Goal: Task Accomplishment & Management: Use online tool/utility

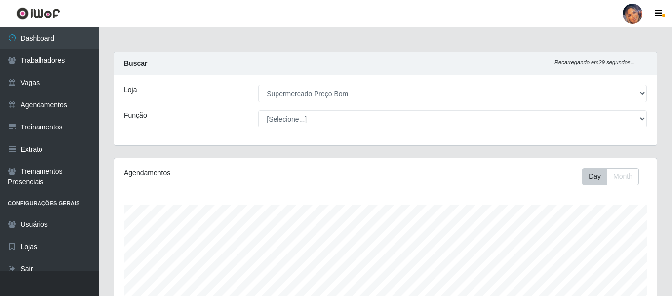
select select "169"
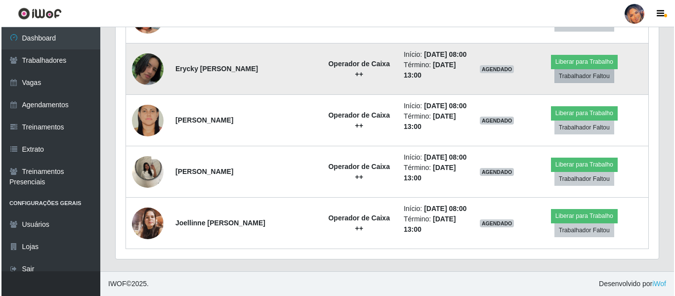
scroll to position [1049, 0]
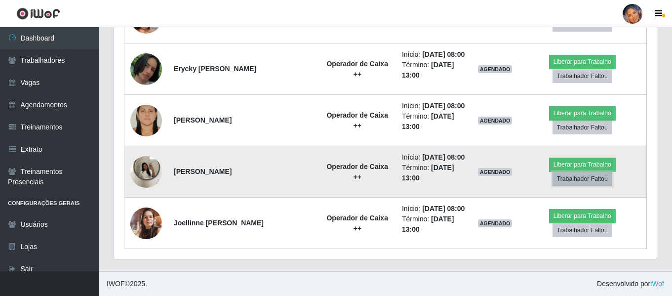
click at [603, 172] on button "Trabalhador Faltou" at bounding box center [583, 179] width 60 height 14
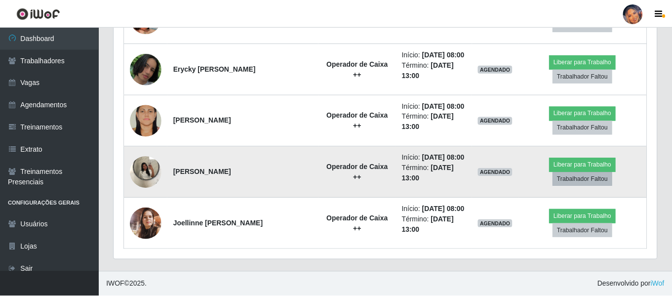
scroll to position [205, 538]
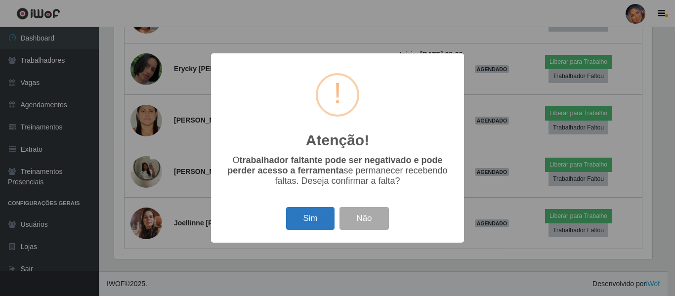
click at [313, 211] on button "Sim" at bounding box center [310, 218] width 48 height 23
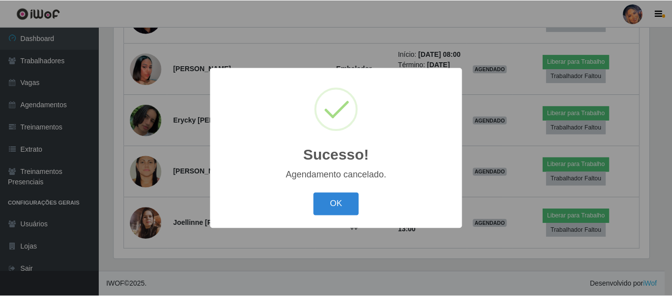
scroll to position [987, 0]
click at [342, 209] on button "OK" at bounding box center [338, 204] width 46 height 23
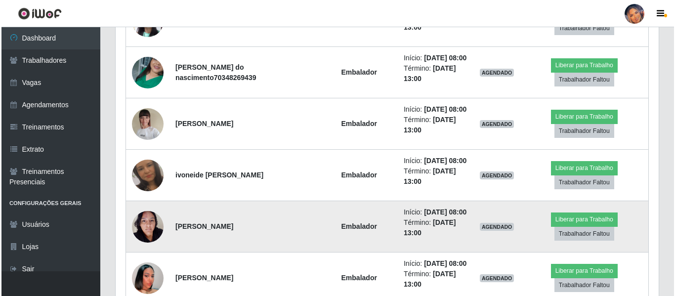
scroll to position [641, 0]
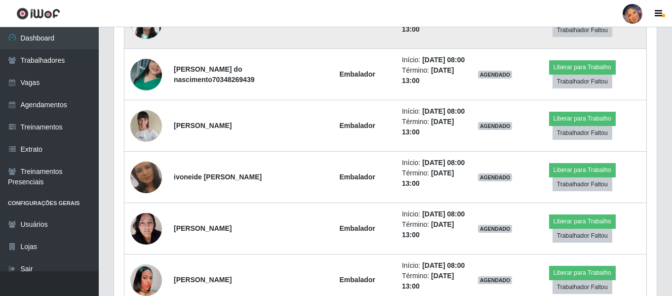
click at [579, 23] on button "Liberar para Trabalho" at bounding box center [582, 16] width 67 height 14
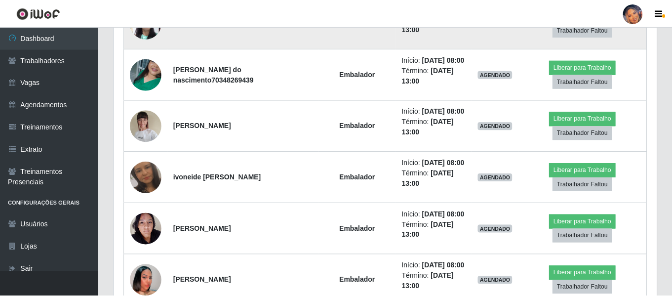
scroll to position [205, 538]
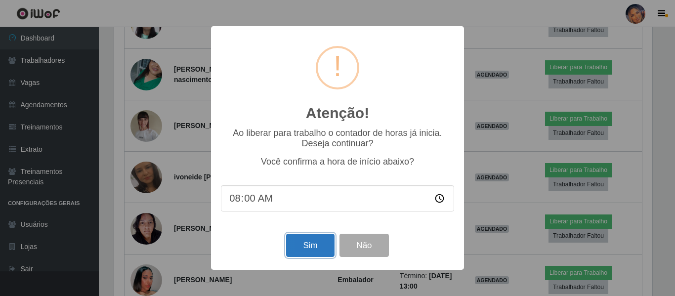
click at [313, 248] on button "Sim" at bounding box center [310, 245] width 48 height 23
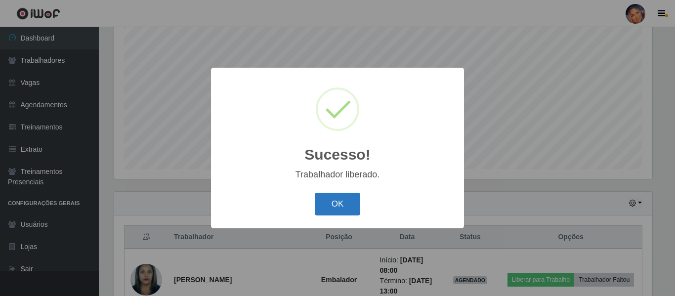
click at [330, 202] on button "OK" at bounding box center [338, 204] width 46 height 23
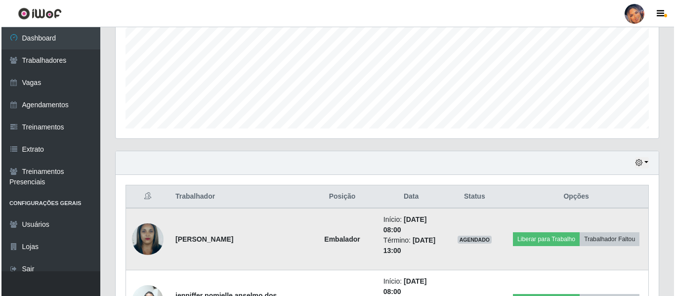
scroll to position [283, 0]
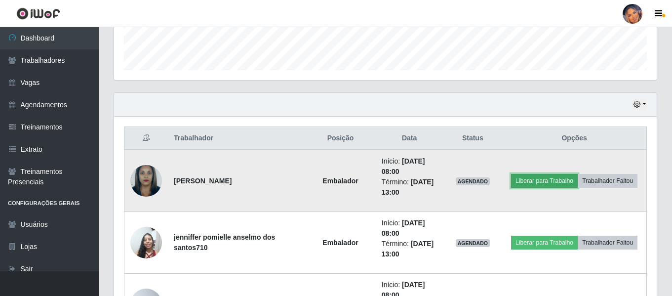
click at [549, 184] on button "Liberar para Trabalho" at bounding box center [544, 181] width 67 height 14
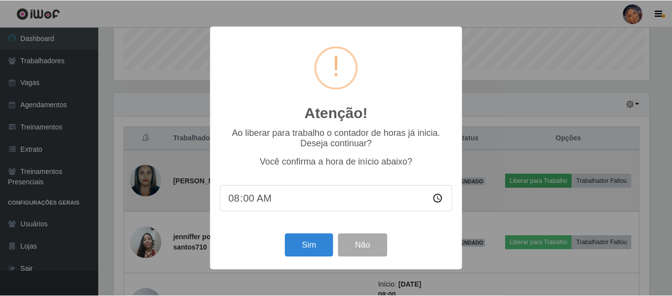
scroll to position [205, 538]
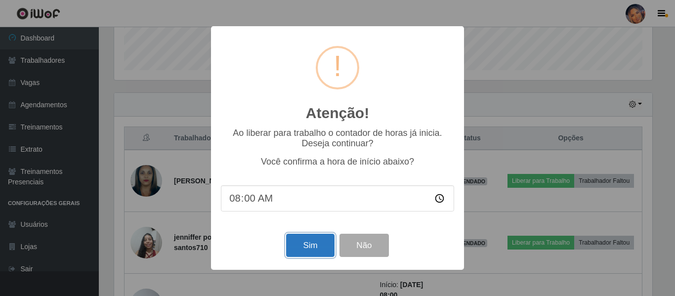
click at [312, 247] on button "Sim" at bounding box center [310, 245] width 48 height 23
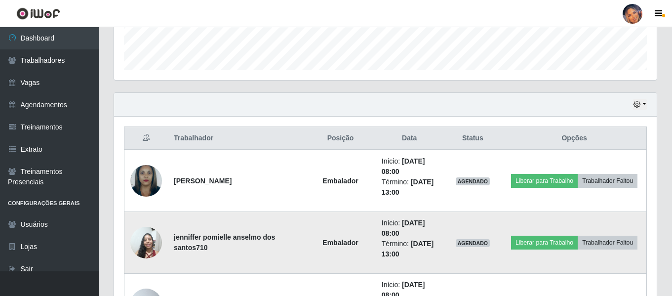
scroll to position [0, 0]
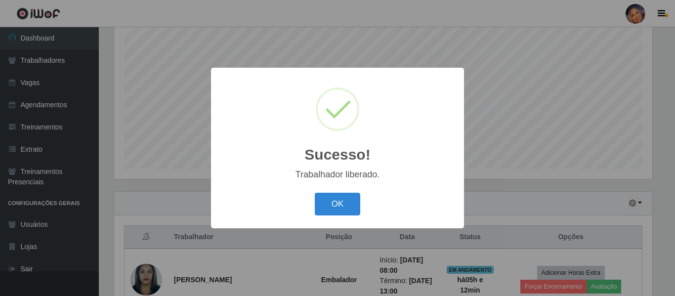
drag, startPoint x: 343, startPoint y: 204, endPoint x: 368, endPoint y: 198, distance: 26.0
click at [343, 204] on button "OK" at bounding box center [338, 204] width 46 height 23
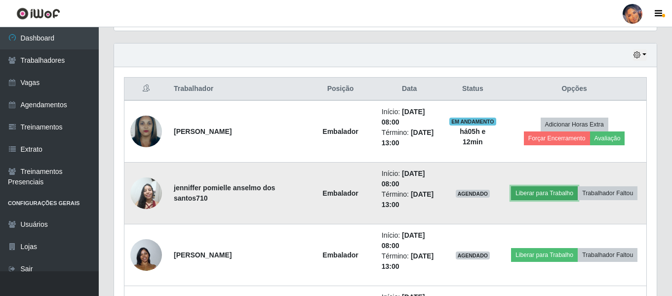
click at [545, 193] on button "Liberar para Trabalho" at bounding box center [544, 193] width 67 height 14
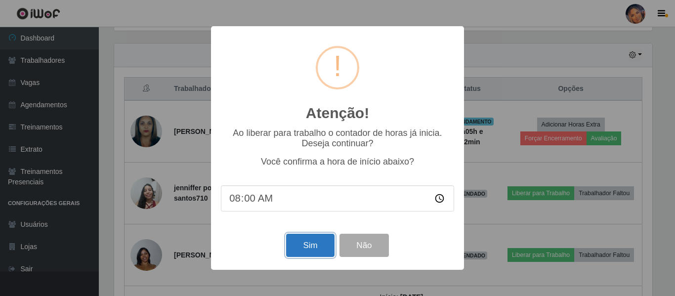
click at [317, 244] on button "Sim" at bounding box center [310, 245] width 48 height 23
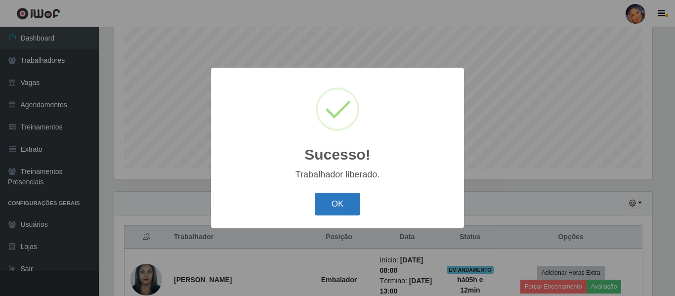
click at [341, 210] on button "OK" at bounding box center [338, 204] width 46 height 23
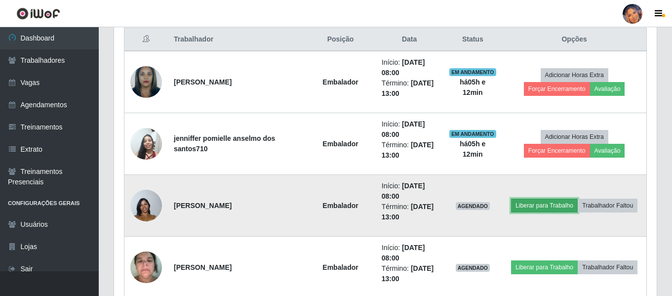
click at [533, 206] on button "Liberar para Trabalho" at bounding box center [544, 206] width 67 height 14
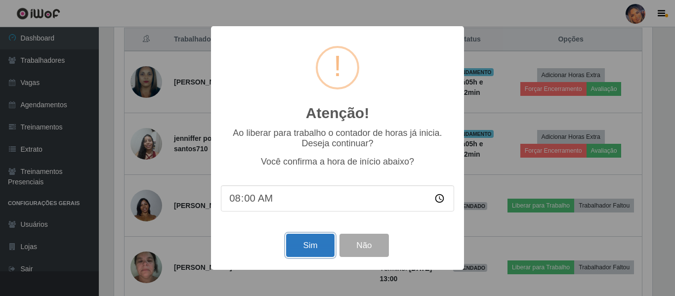
click at [300, 244] on button "Sim" at bounding box center [310, 245] width 48 height 23
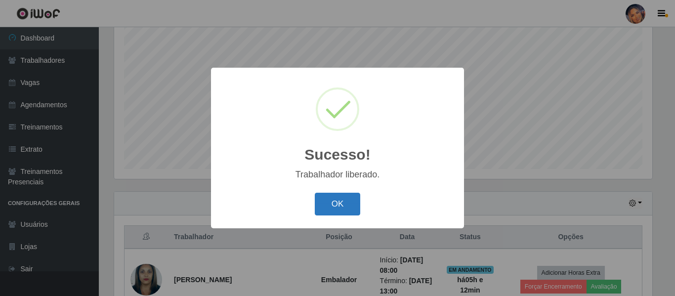
click at [353, 196] on button "OK" at bounding box center [338, 204] width 46 height 23
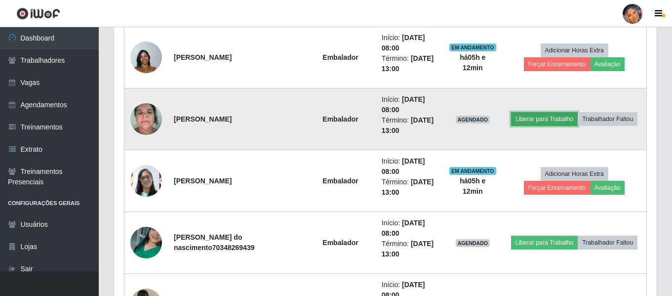
click at [529, 119] on button "Liberar para Trabalho" at bounding box center [544, 119] width 67 height 14
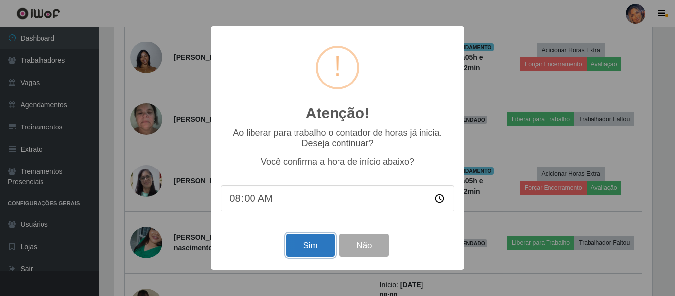
click at [312, 246] on button "Sim" at bounding box center [310, 245] width 48 height 23
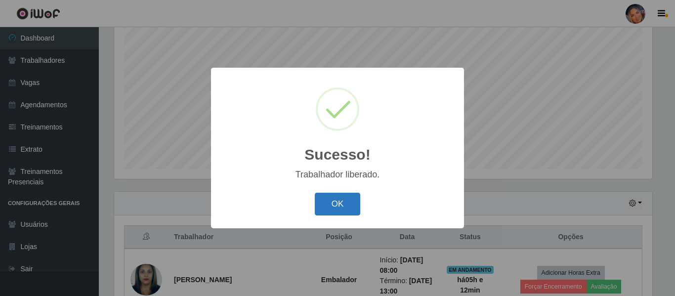
click at [344, 203] on button "OK" at bounding box center [338, 204] width 46 height 23
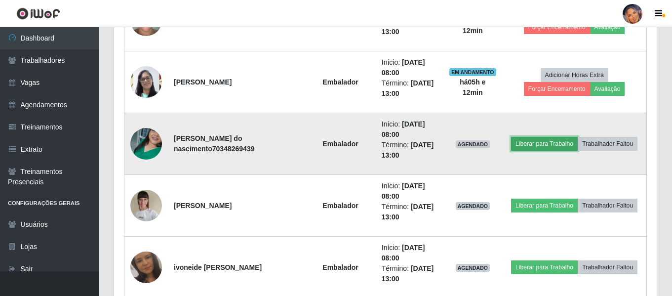
click at [534, 147] on button "Liberar para Trabalho" at bounding box center [544, 144] width 67 height 14
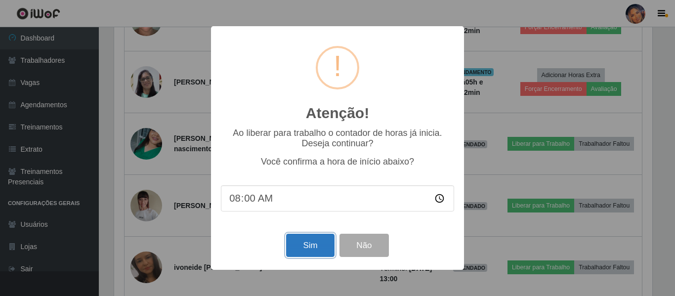
click at [306, 248] on button "Sim" at bounding box center [310, 245] width 48 height 23
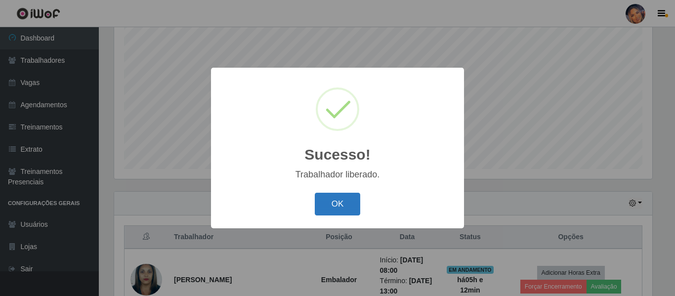
click at [337, 204] on button "OK" at bounding box center [338, 204] width 46 height 23
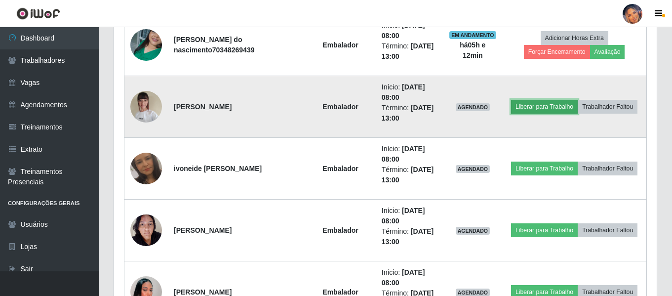
click at [539, 106] on button "Liberar para Trabalho" at bounding box center [544, 107] width 67 height 14
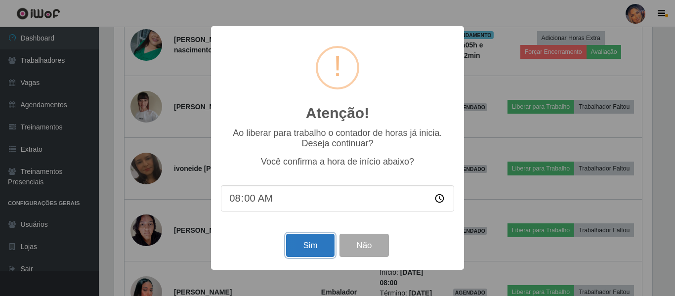
click at [308, 241] on button "Sim" at bounding box center [310, 245] width 48 height 23
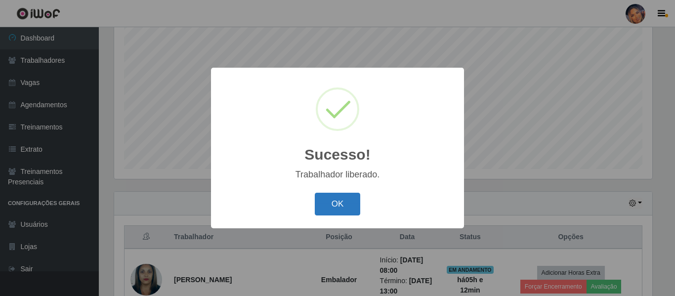
click at [346, 206] on button "OK" at bounding box center [338, 204] width 46 height 23
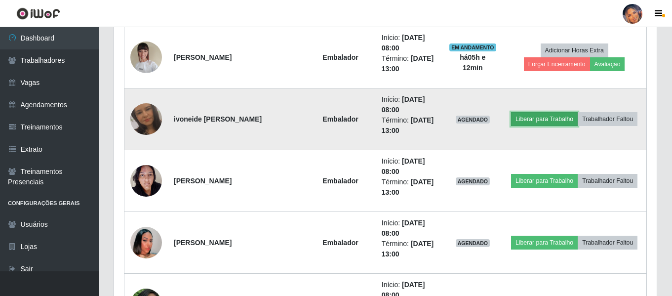
click at [527, 120] on button "Liberar para Trabalho" at bounding box center [544, 119] width 67 height 14
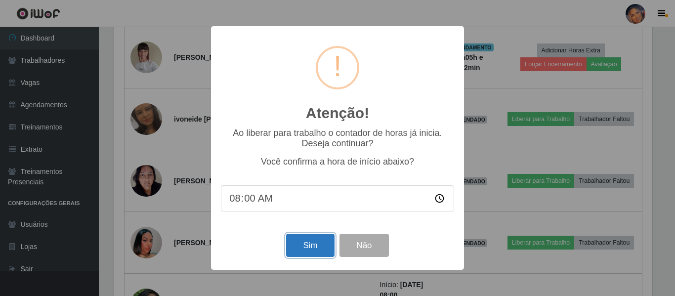
click at [309, 247] on button "Sim" at bounding box center [310, 245] width 48 height 23
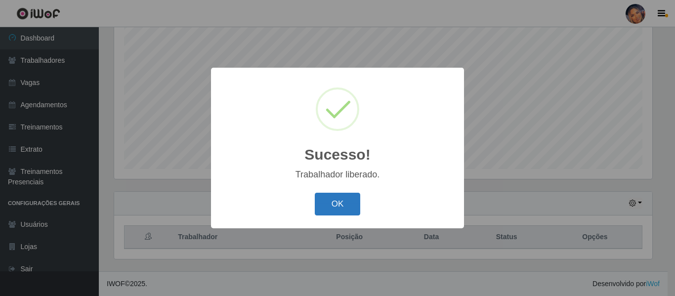
click at [339, 207] on button "OK" at bounding box center [338, 204] width 46 height 23
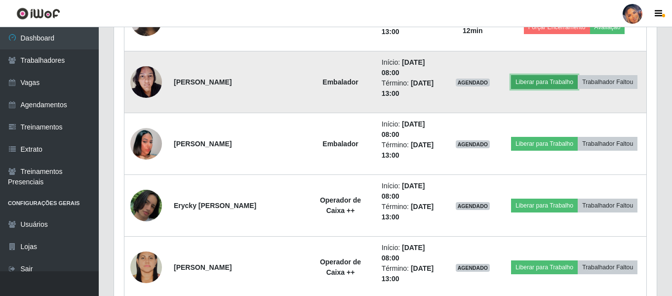
click at [543, 80] on button "Liberar para Trabalho" at bounding box center [544, 82] width 67 height 14
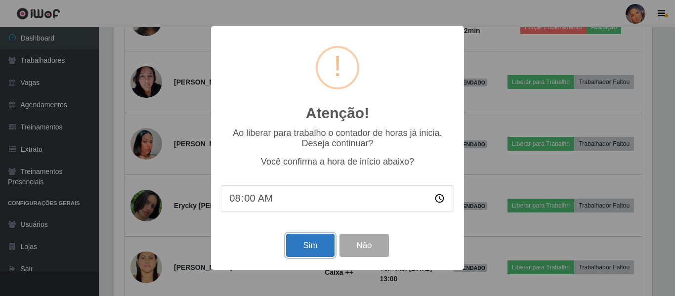
click at [311, 246] on button "Sim" at bounding box center [310, 245] width 48 height 23
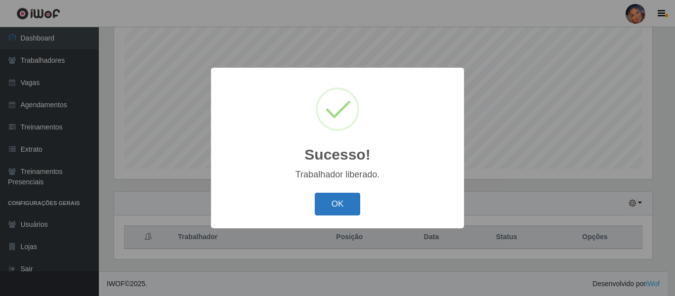
click at [346, 201] on button "OK" at bounding box center [338, 204] width 46 height 23
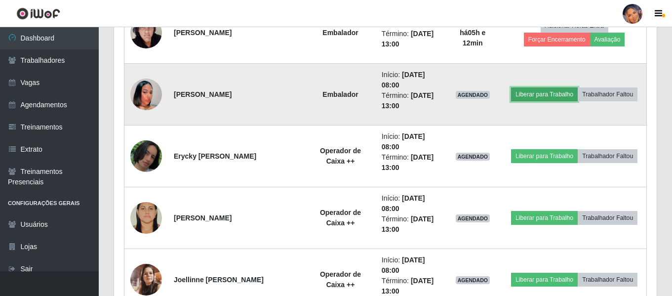
click at [550, 88] on button "Liberar para Trabalho" at bounding box center [544, 94] width 67 height 14
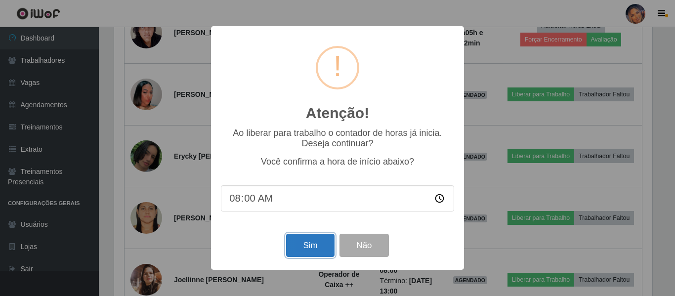
click at [302, 249] on button "Sim" at bounding box center [310, 245] width 48 height 23
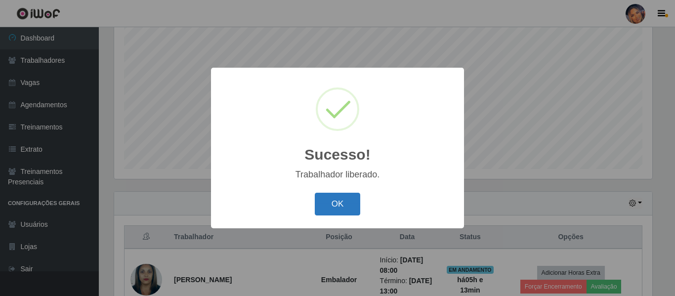
drag, startPoint x: 346, startPoint y: 212, endPoint x: 365, endPoint y: 198, distance: 23.2
click at [346, 212] on button "OK" at bounding box center [338, 204] width 46 height 23
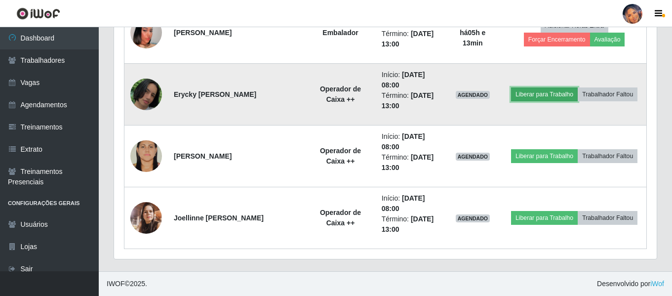
click at [533, 92] on button "Liberar para Trabalho" at bounding box center [544, 94] width 67 height 14
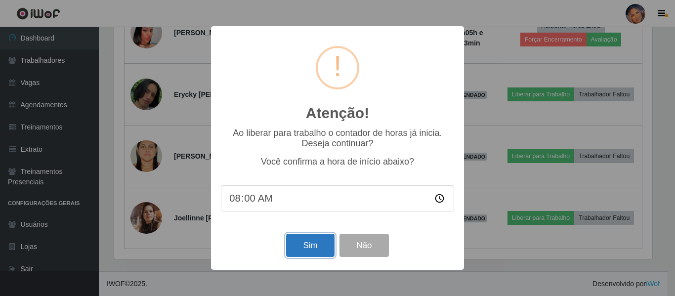
click at [320, 250] on button "Sim" at bounding box center [310, 245] width 48 height 23
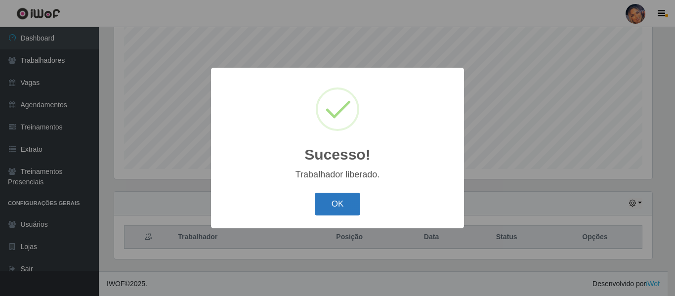
click at [335, 205] on button "OK" at bounding box center [338, 204] width 46 height 23
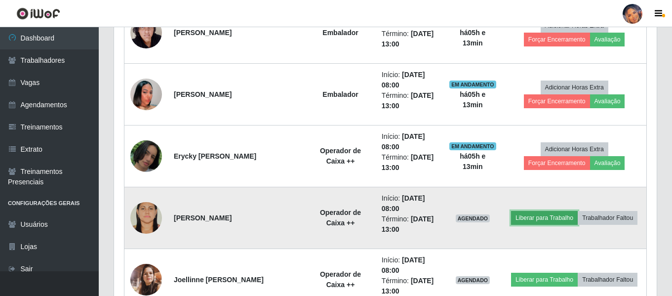
click at [537, 218] on button "Liberar para Trabalho" at bounding box center [544, 218] width 67 height 14
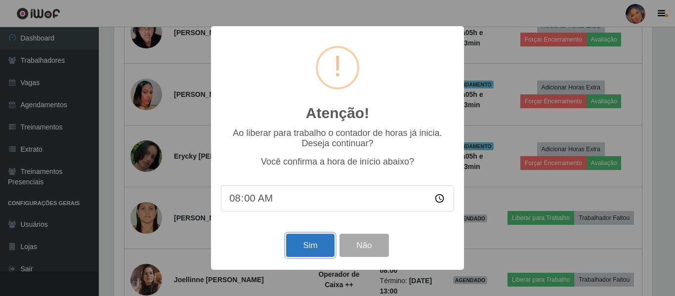
click at [302, 245] on button "Sim" at bounding box center [310, 245] width 48 height 23
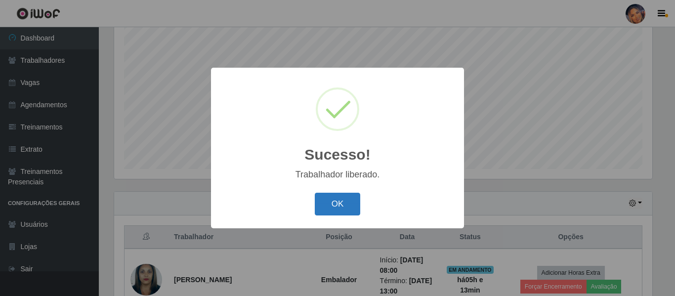
click at [343, 206] on button "OK" at bounding box center [338, 204] width 46 height 23
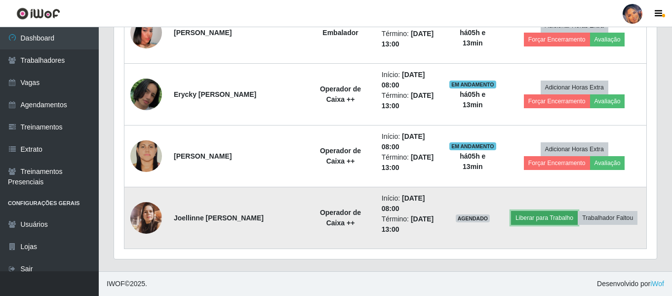
click at [531, 219] on button "Liberar para Trabalho" at bounding box center [544, 218] width 67 height 14
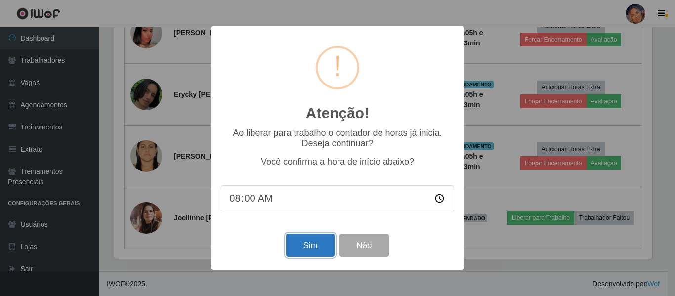
click at [299, 252] on button "Sim" at bounding box center [310, 245] width 48 height 23
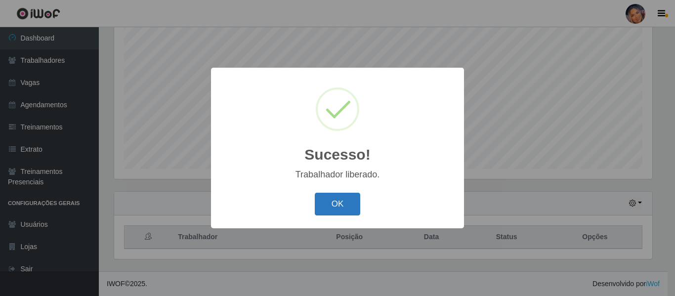
click at [339, 208] on button "OK" at bounding box center [338, 204] width 46 height 23
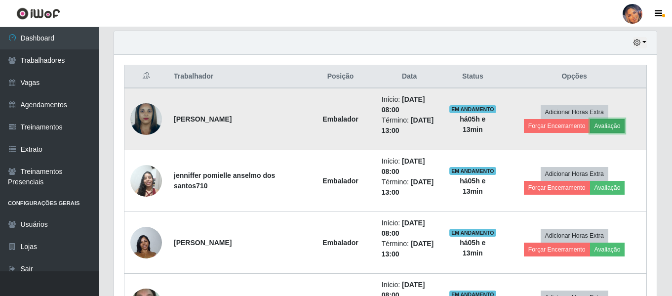
click at [611, 122] on button "Avaliação" at bounding box center [607, 126] width 35 height 14
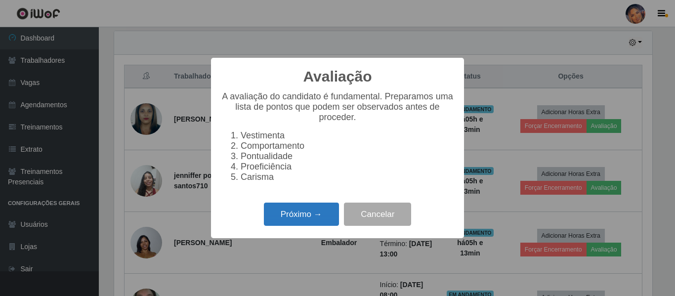
click at [294, 213] on button "Próximo →" at bounding box center [301, 214] width 75 height 23
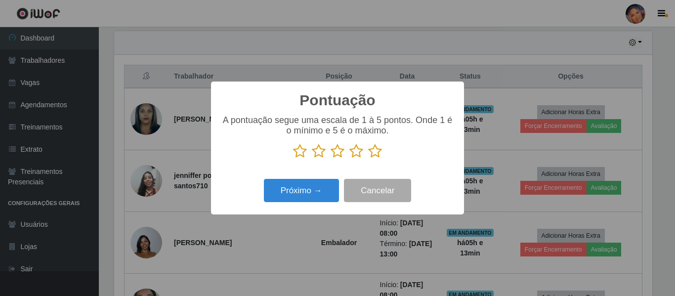
click at [373, 154] on icon at bounding box center [375, 151] width 14 height 15
click at [368, 159] on input "radio" at bounding box center [368, 159] width 0 height 0
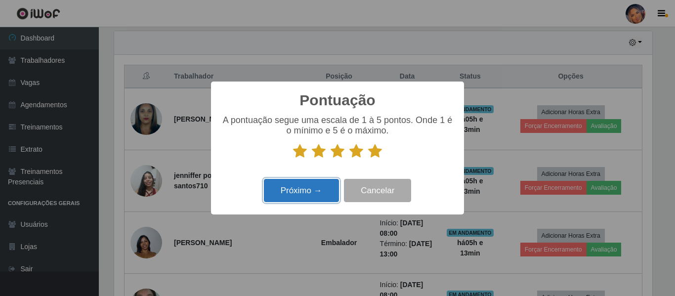
click at [313, 196] on button "Próximo →" at bounding box center [301, 190] width 75 height 23
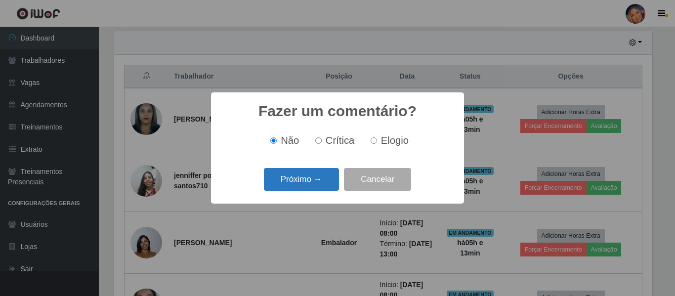
click at [312, 182] on button "Próximo →" at bounding box center [301, 179] width 75 height 23
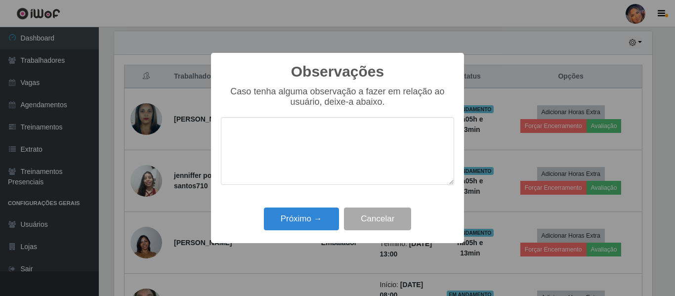
type textarea "o"
type textarea "ok"
click at [306, 223] on button "Próximo →" at bounding box center [301, 218] width 75 height 23
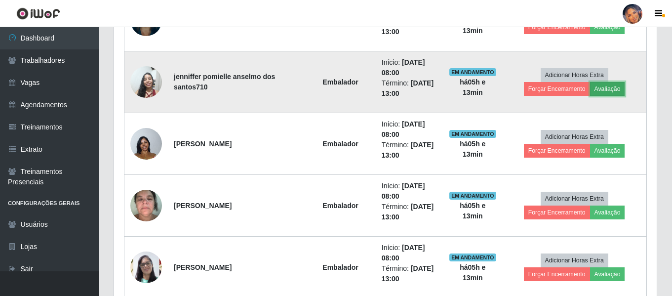
click at [607, 88] on button "Avaliação" at bounding box center [607, 89] width 35 height 14
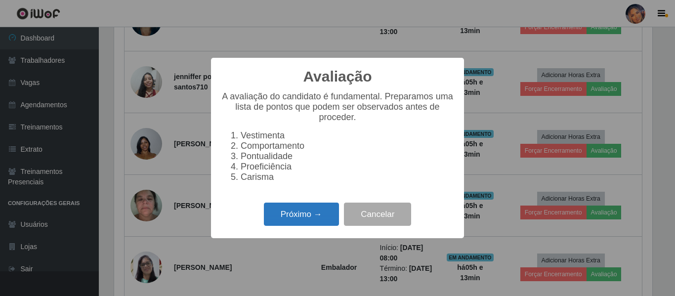
click at [301, 222] on button "Próximo →" at bounding box center [301, 214] width 75 height 23
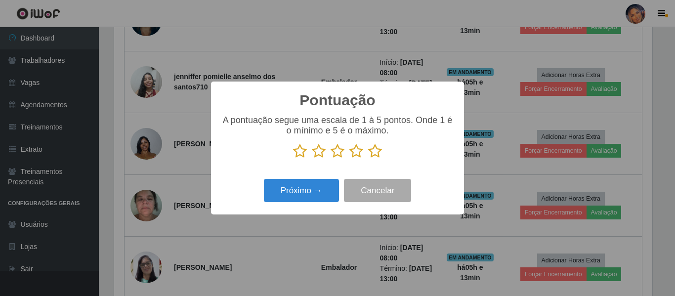
click at [375, 156] on icon at bounding box center [375, 151] width 14 height 15
click at [368, 159] on input "radio" at bounding box center [368, 159] width 0 height 0
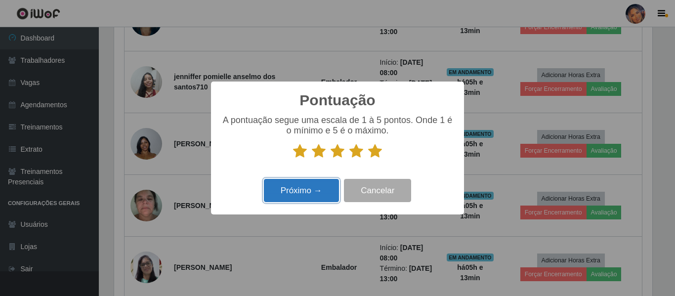
click at [289, 191] on button "Próximo →" at bounding box center [301, 190] width 75 height 23
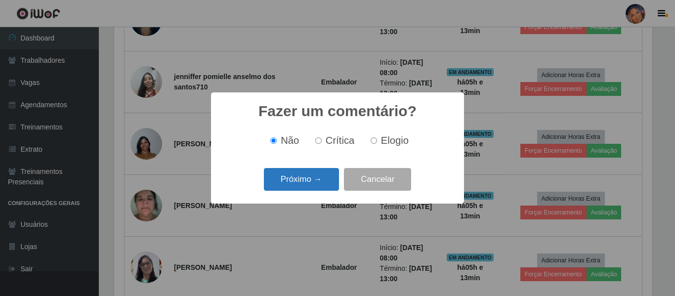
click at [301, 186] on button "Próximo →" at bounding box center [301, 179] width 75 height 23
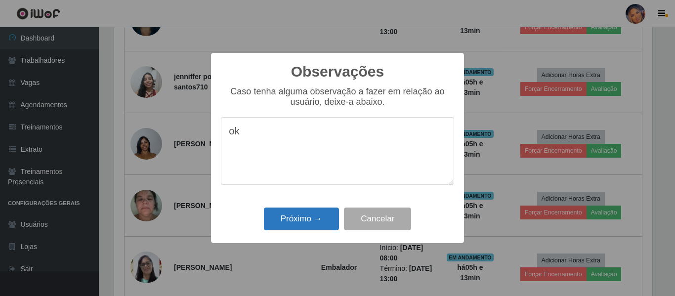
type textarea "ok"
click at [314, 216] on button "Próximo →" at bounding box center [301, 218] width 75 height 23
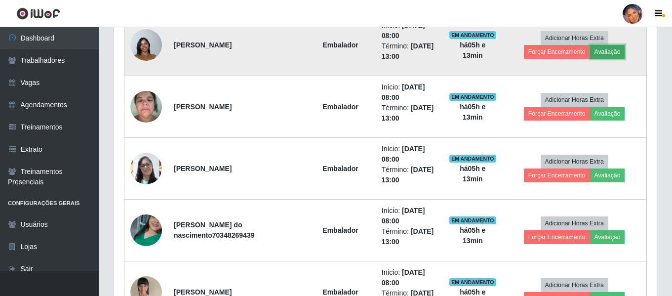
click at [615, 52] on button "Avaliação" at bounding box center [607, 52] width 35 height 14
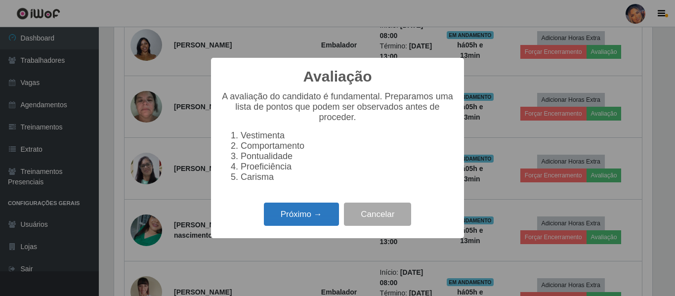
click at [314, 218] on button "Próximo →" at bounding box center [301, 214] width 75 height 23
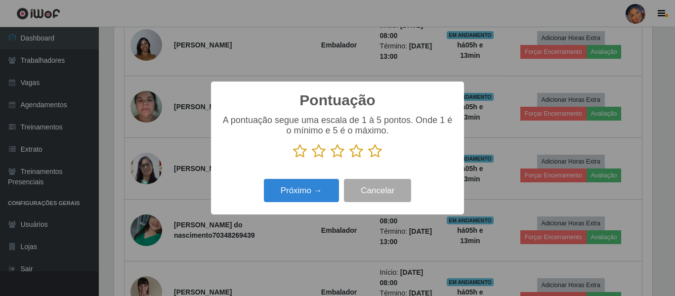
click at [374, 156] on icon at bounding box center [375, 151] width 14 height 15
click at [368, 159] on input "radio" at bounding box center [368, 159] width 0 height 0
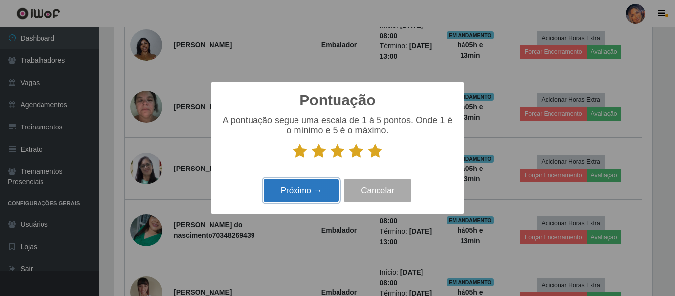
click at [293, 196] on button "Próximo →" at bounding box center [301, 190] width 75 height 23
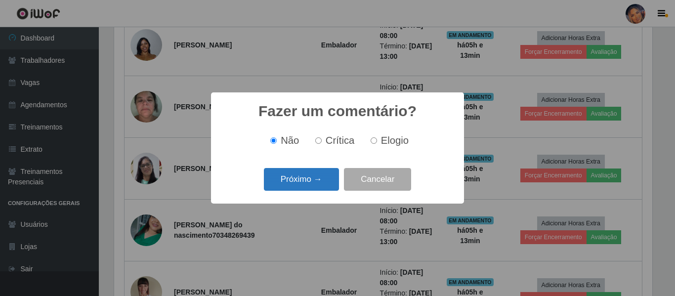
click at [308, 178] on button "Próximo →" at bounding box center [301, 179] width 75 height 23
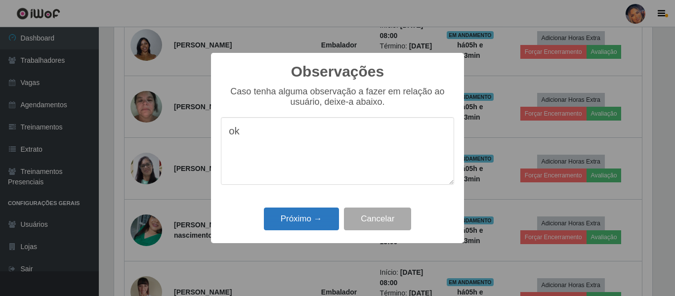
type textarea "ok"
click at [308, 219] on button "Próximo →" at bounding box center [301, 218] width 75 height 23
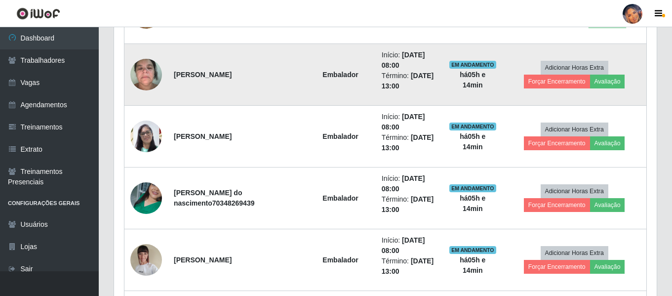
scroll to position [592, 0]
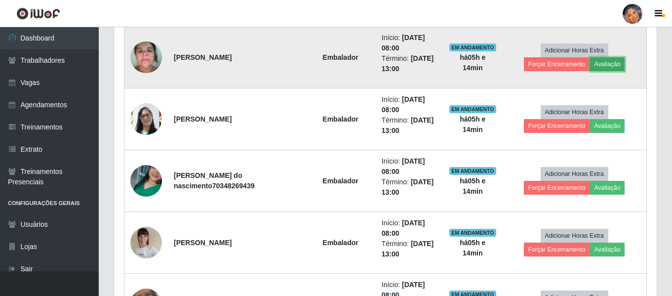
click at [611, 66] on button "Avaliação" at bounding box center [607, 64] width 35 height 14
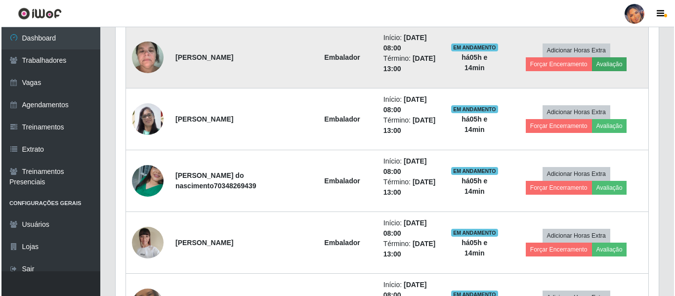
scroll to position [205, 538]
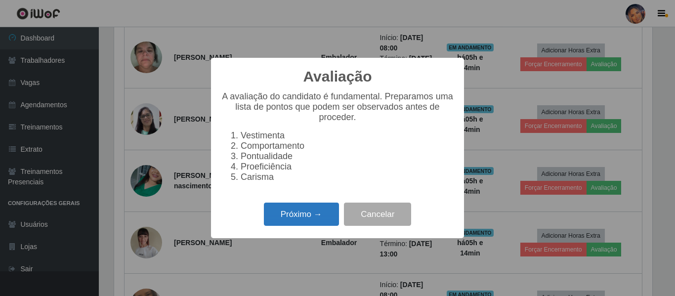
click at [293, 218] on button "Próximo →" at bounding box center [301, 214] width 75 height 23
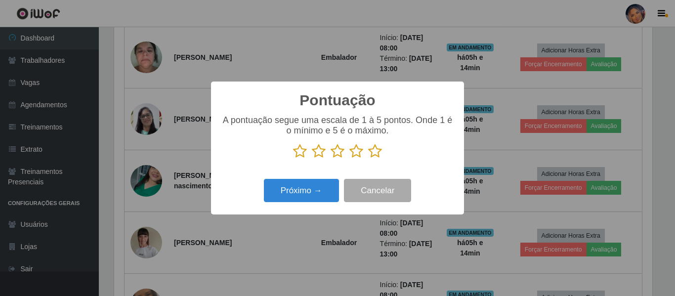
scroll to position [493803, 493470]
click at [372, 154] on icon at bounding box center [375, 151] width 14 height 15
click at [368, 159] on input "radio" at bounding box center [368, 159] width 0 height 0
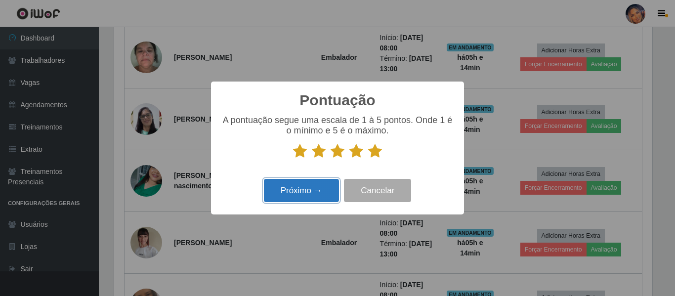
click at [286, 189] on button "Próximo →" at bounding box center [301, 190] width 75 height 23
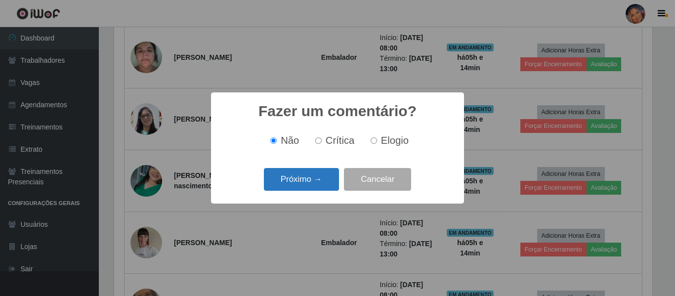
click at [315, 180] on button "Próximo →" at bounding box center [301, 179] width 75 height 23
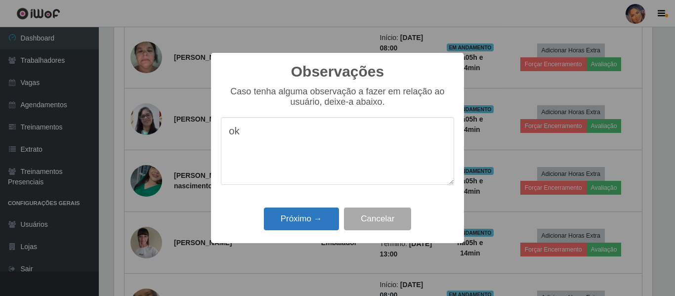
type textarea "ok"
click at [296, 219] on button "Próximo →" at bounding box center [301, 218] width 75 height 23
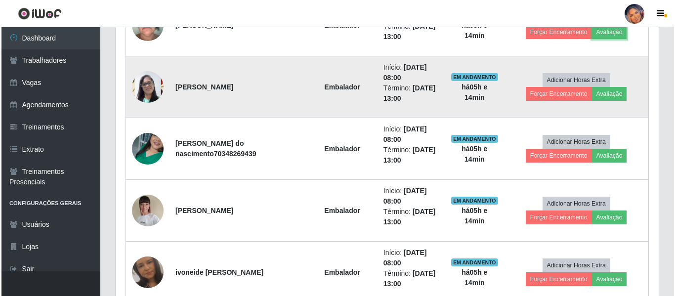
scroll to position [641, 0]
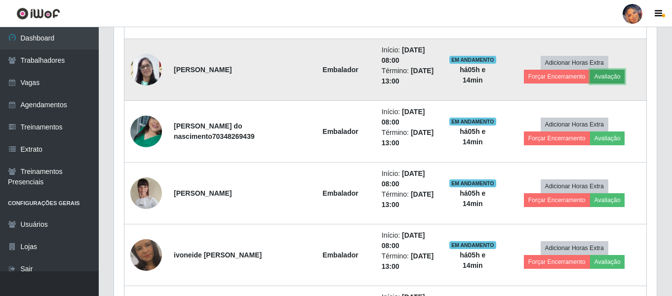
click at [617, 80] on button "Avaliação" at bounding box center [607, 77] width 35 height 14
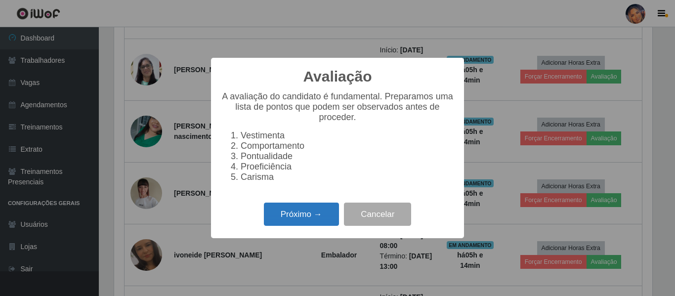
click at [301, 217] on button "Próximo →" at bounding box center [301, 214] width 75 height 23
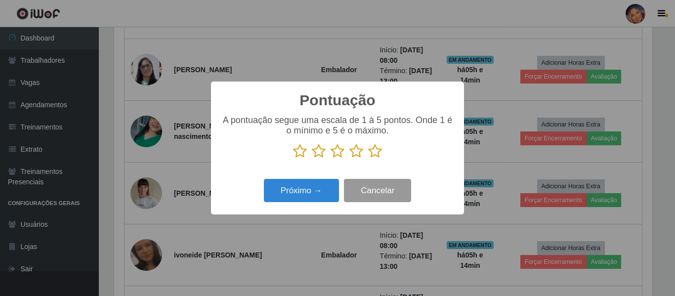
scroll to position [493803, 493470]
click at [376, 153] on icon at bounding box center [375, 151] width 14 height 15
click at [368, 159] on input "radio" at bounding box center [368, 159] width 0 height 0
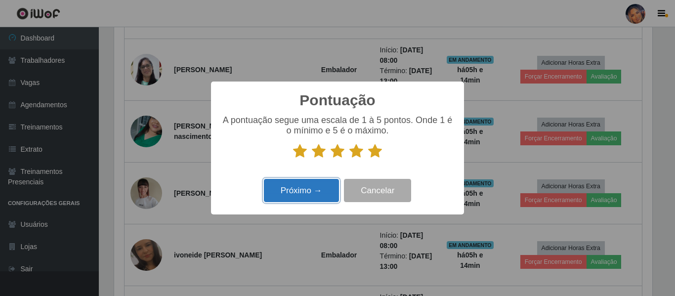
click at [294, 189] on button "Próximo →" at bounding box center [301, 190] width 75 height 23
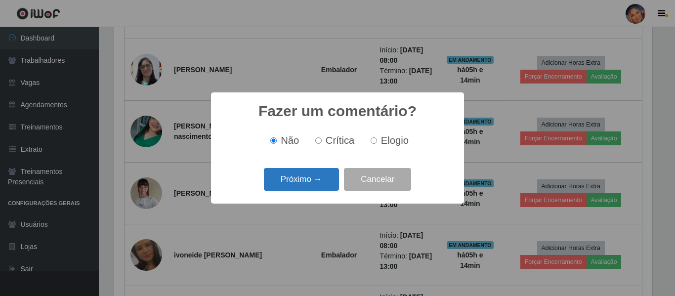
click at [313, 177] on button "Próximo →" at bounding box center [301, 179] width 75 height 23
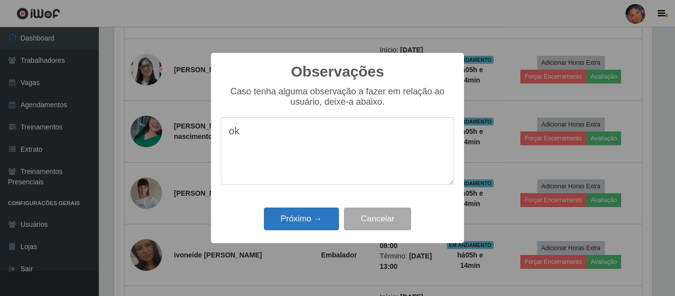
type textarea "ok"
click at [290, 220] on button "Próximo →" at bounding box center [301, 218] width 75 height 23
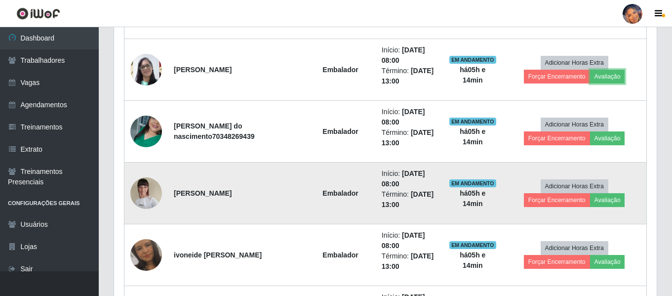
scroll to position [205, 543]
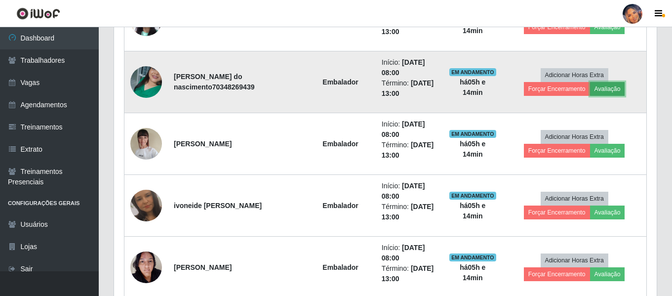
click at [611, 90] on button "Avaliação" at bounding box center [607, 89] width 35 height 14
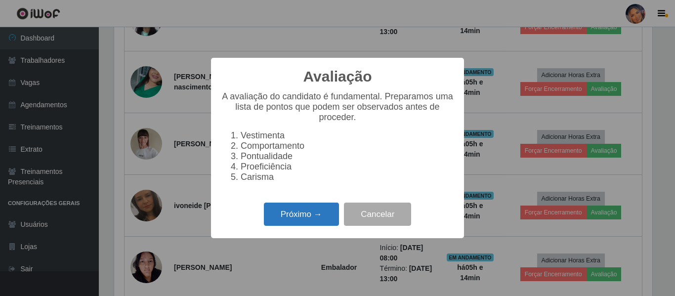
click at [319, 215] on button "Próximo →" at bounding box center [301, 214] width 75 height 23
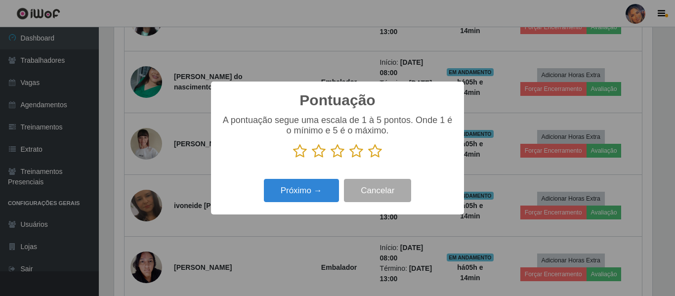
click at [370, 152] on icon at bounding box center [375, 151] width 14 height 15
click at [368, 159] on input "radio" at bounding box center [368, 159] width 0 height 0
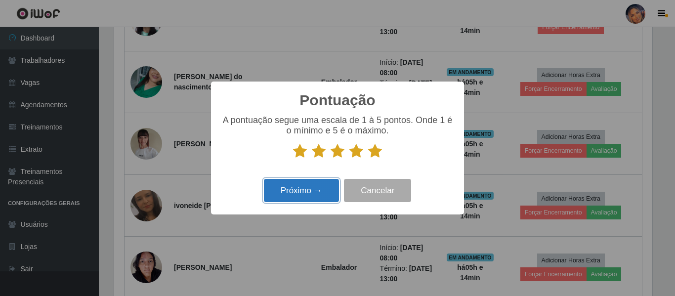
click at [301, 189] on button "Próximo →" at bounding box center [301, 190] width 75 height 23
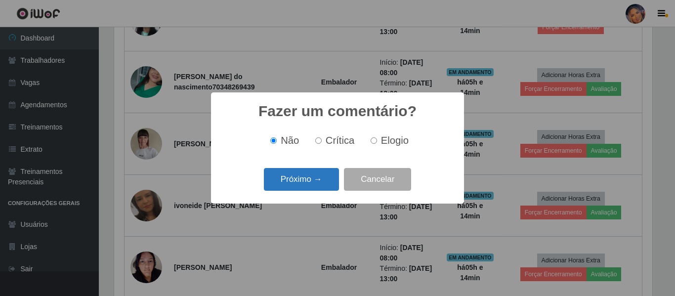
click at [303, 180] on button "Próximo →" at bounding box center [301, 179] width 75 height 23
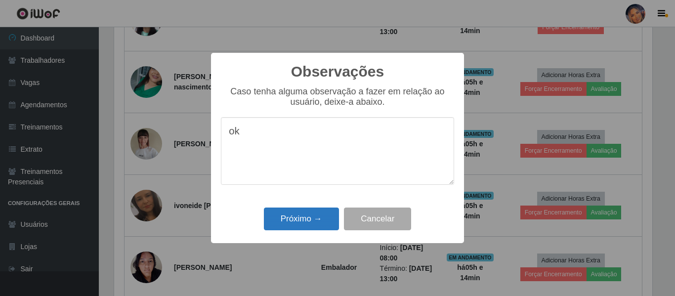
type textarea "ok"
click at [316, 218] on button "Próximo →" at bounding box center [301, 218] width 75 height 23
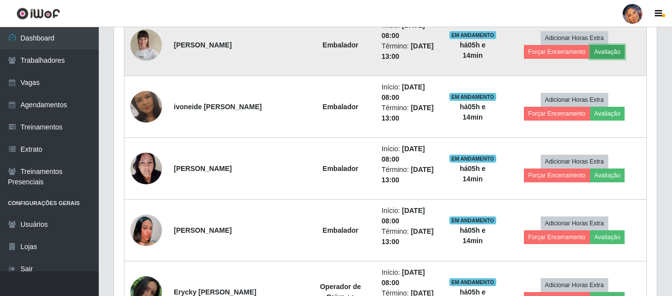
click at [617, 51] on button "Avaliação" at bounding box center [607, 52] width 35 height 14
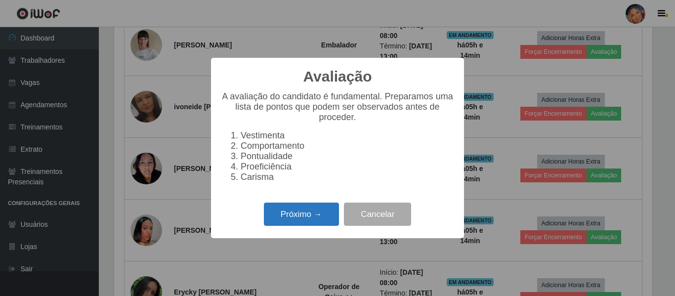
click at [302, 220] on button "Próximo →" at bounding box center [301, 214] width 75 height 23
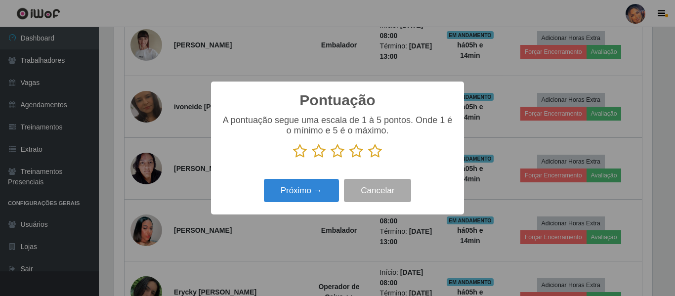
click at [373, 150] on icon at bounding box center [375, 151] width 14 height 15
click at [368, 159] on input "radio" at bounding box center [368, 159] width 0 height 0
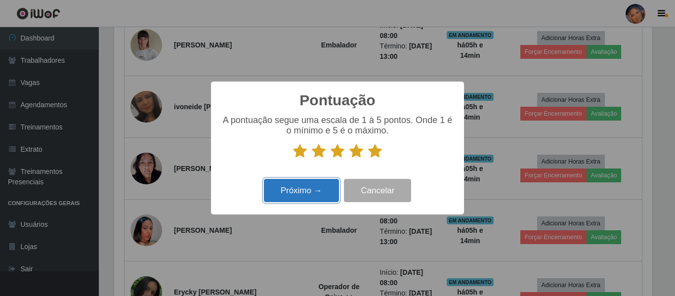
click at [289, 189] on button "Próximo →" at bounding box center [301, 190] width 75 height 23
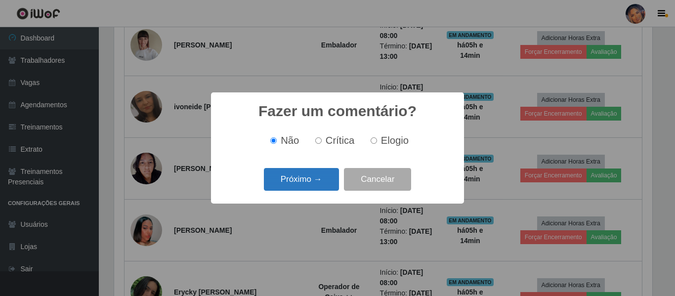
click at [310, 181] on button "Próximo →" at bounding box center [301, 179] width 75 height 23
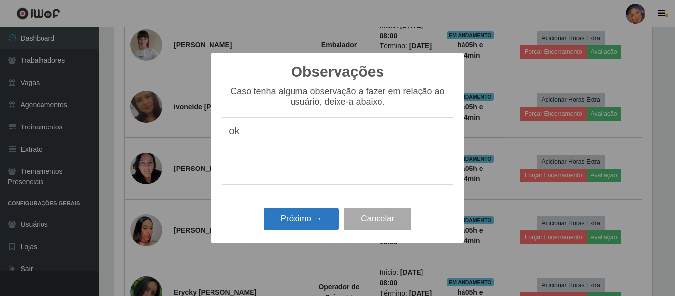
type textarea "ok"
click at [285, 212] on button "Próximo →" at bounding box center [301, 218] width 75 height 23
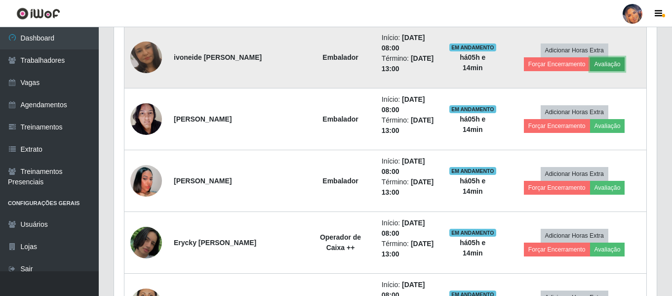
click at [617, 62] on button "Avaliação" at bounding box center [607, 64] width 35 height 14
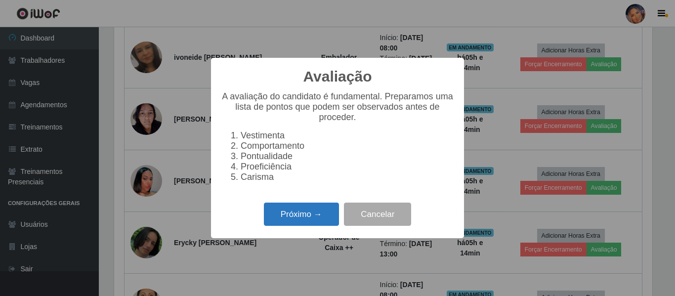
click at [299, 216] on button "Próximo →" at bounding box center [301, 214] width 75 height 23
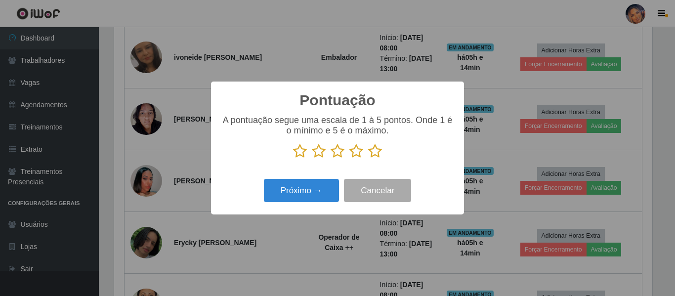
drag, startPoint x: 374, startPoint y: 150, endPoint x: 281, endPoint y: 181, distance: 98.3
click at [373, 150] on icon at bounding box center [375, 151] width 14 height 15
click at [368, 159] on input "radio" at bounding box center [368, 159] width 0 height 0
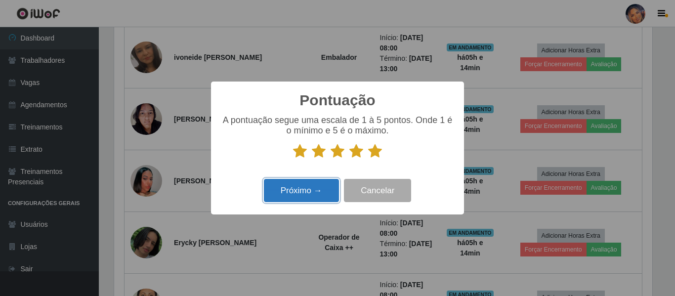
click at [291, 185] on button "Próximo →" at bounding box center [301, 190] width 75 height 23
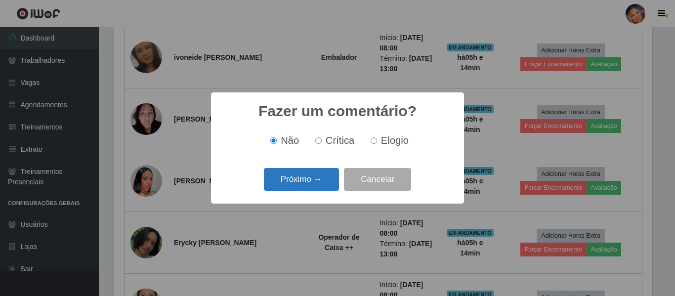
click at [292, 181] on button "Próximo →" at bounding box center [301, 179] width 75 height 23
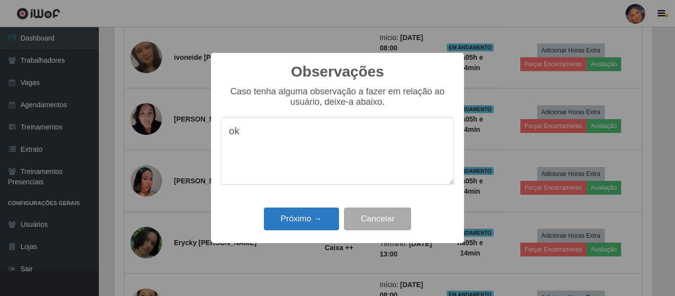
type textarea "ok"
click at [305, 224] on button "Próximo →" at bounding box center [301, 218] width 75 height 23
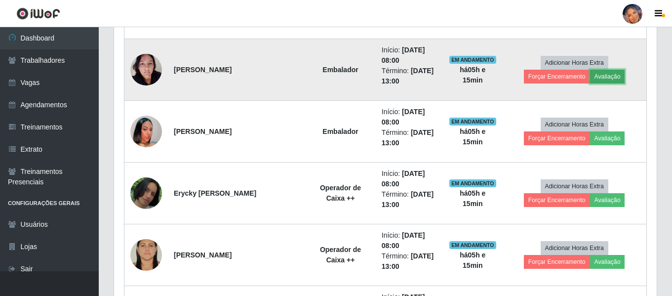
click at [615, 74] on button "Avaliação" at bounding box center [607, 77] width 35 height 14
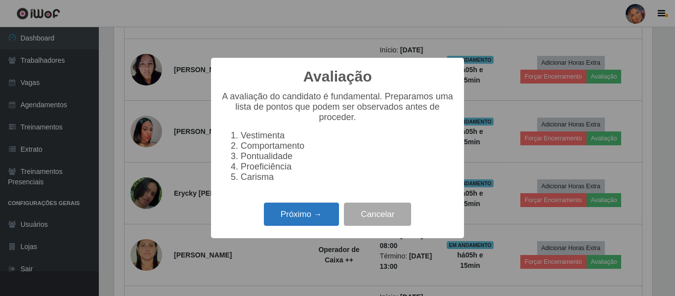
click at [313, 221] on button "Próximo →" at bounding box center [301, 214] width 75 height 23
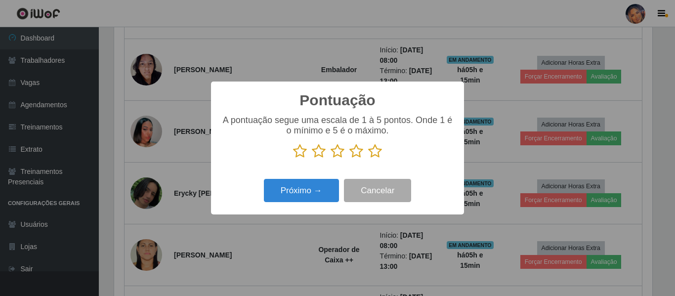
drag, startPoint x: 379, startPoint y: 149, endPoint x: 363, endPoint y: 159, distance: 18.9
click at [379, 149] on icon at bounding box center [375, 151] width 14 height 15
click at [368, 159] on input "radio" at bounding box center [368, 159] width 0 height 0
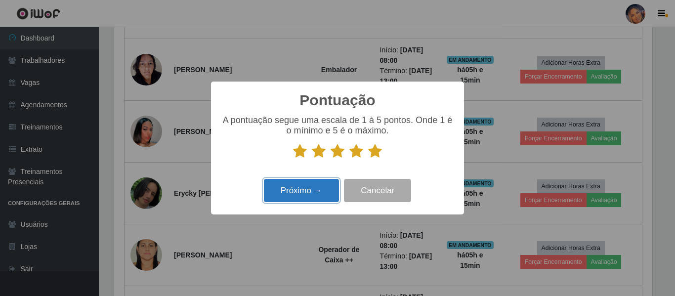
click at [307, 193] on button "Próximo →" at bounding box center [301, 190] width 75 height 23
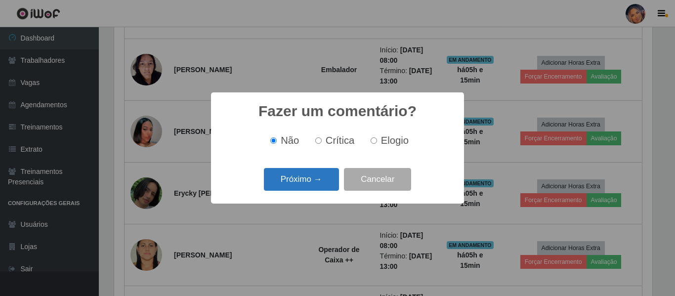
click at [314, 180] on button "Próximo →" at bounding box center [301, 179] width 75 height 23
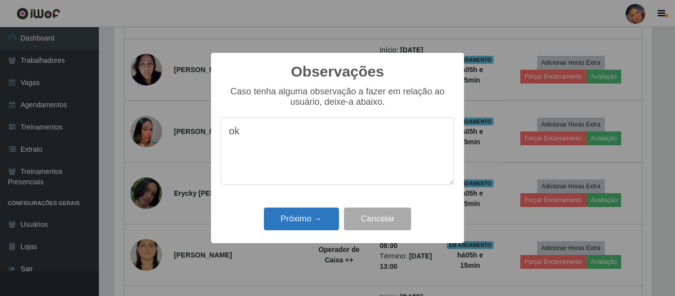
type textarea "ok"
click at [321, 216] on button "Próximo →" at bounding box center [301, 218] width 75 height 23
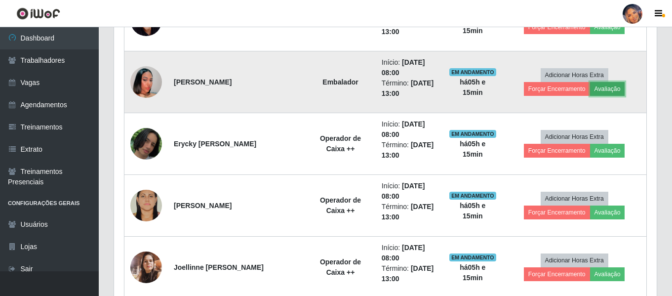
click at [618, 89] on button "Avaliação" at bounding box center [607, 89] width 35 height 14
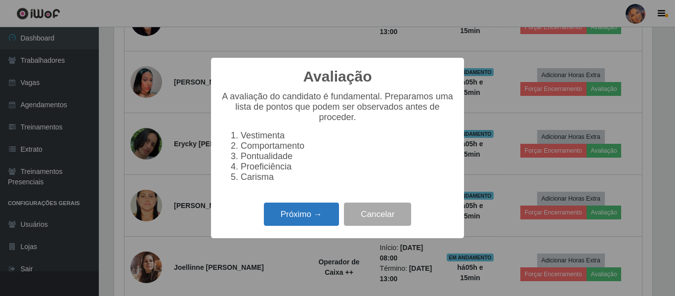
click at [313, 219] on button "Próximo →" at bounding box center [301, 214] width 75 height 23
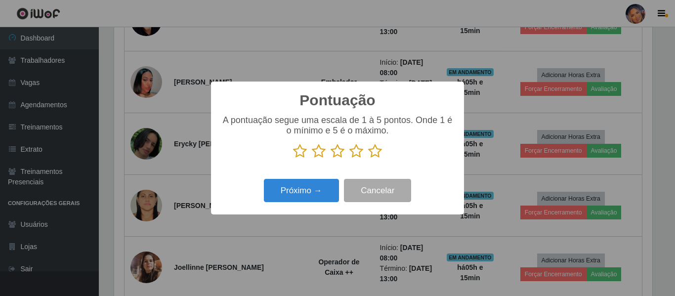
click at [378, 149] on icon at bounding box center [375, 151] width 14 height 15
click at [368, 159] on input "radio" at bounding box center [368, 159] width 0 height 0
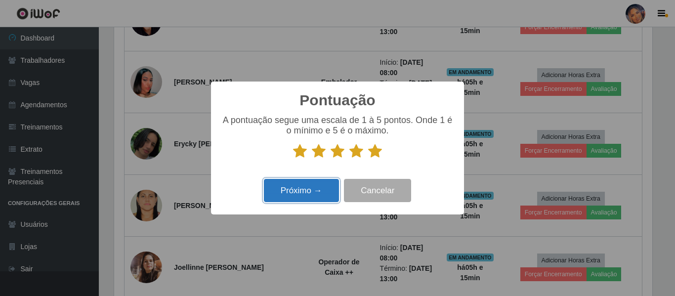
click at [305, 192] on button "Próximo →" at bounding box center [301, 190] width 75 height 23
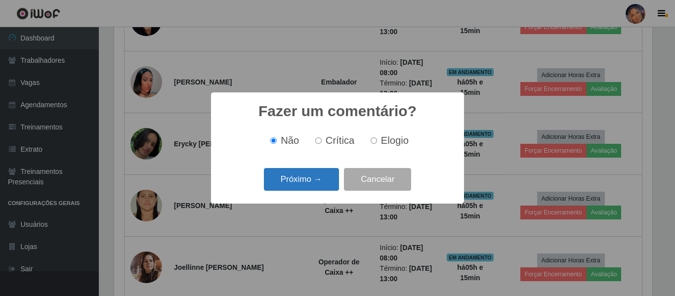
click at [306, 185] on button "Próximo →" at bounding box center [301, 179] width 75 height 23
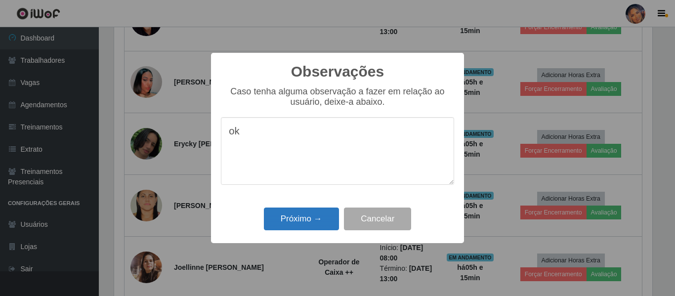
type textarea "ok"
click at [301, 216] on button "Próximo →" at bounding box center [301, 218] width 75 height 23
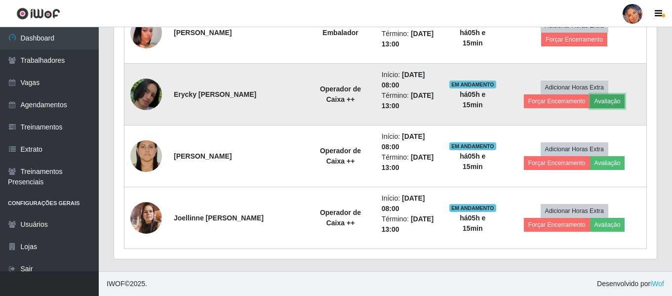
click at [610, 104] on button "Avaliação" at bounding box center [607, 101] width 35 height 14
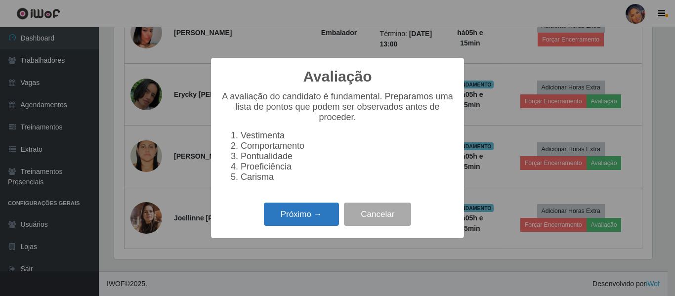
click at [317, 218] on button "Próximo →" at bounding box center [301, 214] width 75 height 23
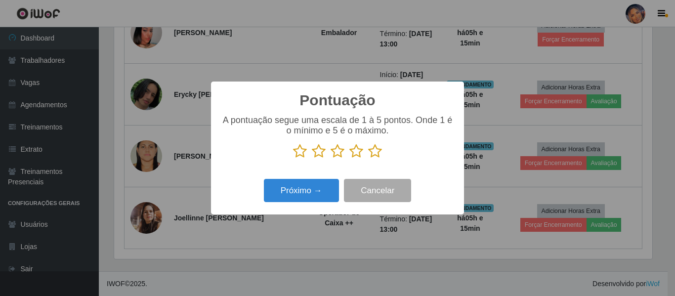
drag, startPoint x: 375, startPoint y: 151, endPoint x: 375, endPoint y: 157, distance: 5.4
click at [375, 152] on icon at bounding box center [375, 151] width 14 height 15
click at [368, 159] on input "radio" at bounding box center [368, 159] width 0 height 0
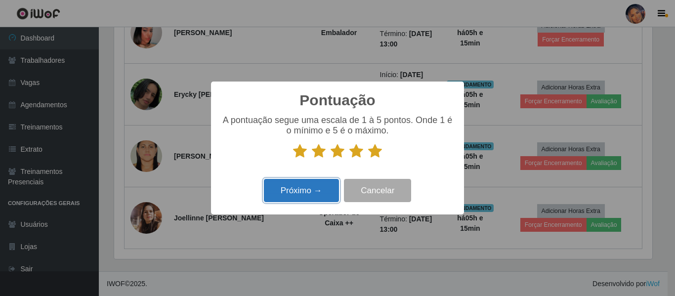
click at [295, 196] on button "Próximo →" at bounding box center [301, 190] width 75 height 23
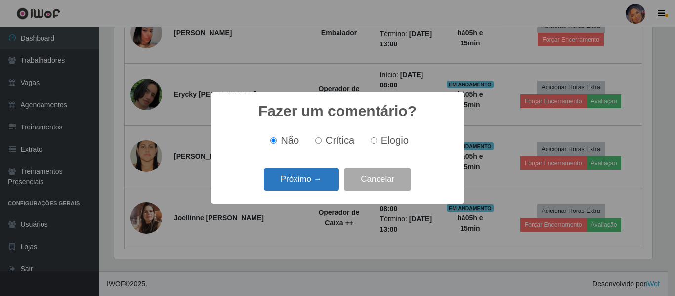
click at [309, 170] on button "Próximo →" at bounding box center [301, 179] width 75 height 23
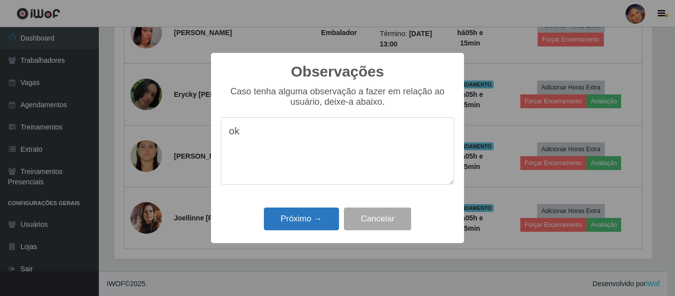
type textarea "ok"
click at [314, 218] on button "Próximo →" at bounding box center [301, 218] width 75 height 23
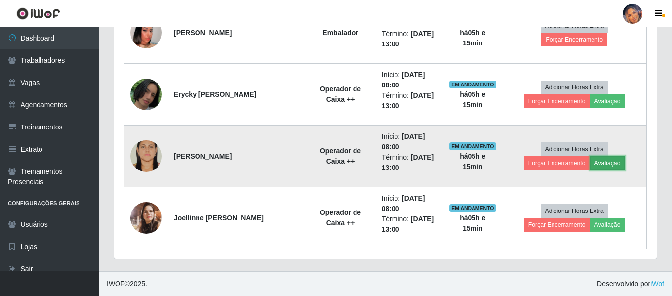
click at [613, 165] on button "Avaliação" at bounding box center [607, 163] width 35 height 14
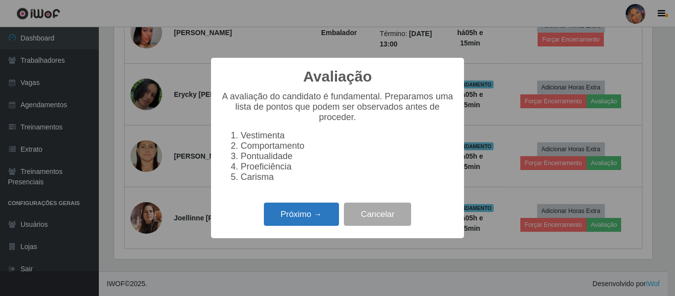
click at [297, 223] on button "Próximo →" at bounding box center [301, 214] width 75 height 23
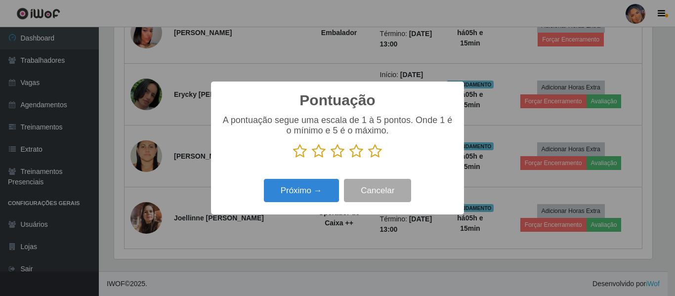
click at [372, 158] on icon at bounding box center [375, 151] width 14 height 15
click at [368, 159] on input "radio" at bounding box center [368, 159] width 0 height 0
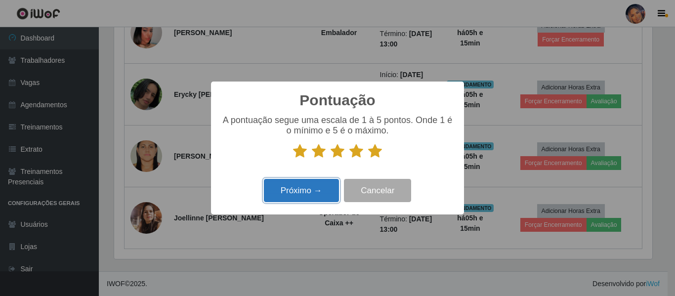
click at [294, 197] on button "Próximo →" at bounding box center [301, 190] width 75 height 23
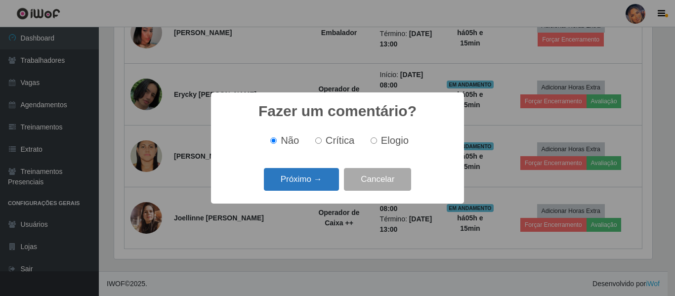
click at [296, 183] on button "Próximo →" at bounding box center [301, 179] width 75 height 23
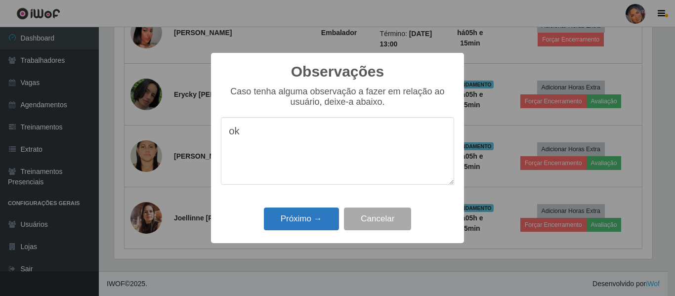
type textarea "ok"
click at [300, 226] on button "Próximo →" at bounding box center [301, 218] width 75 height 23
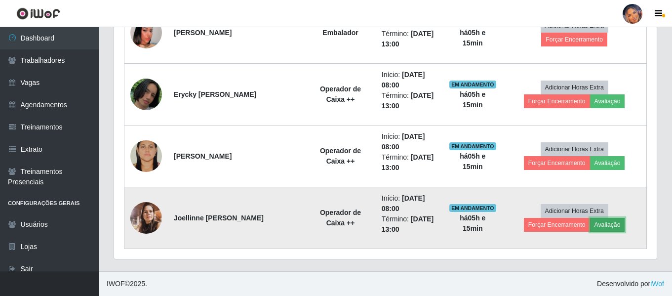
click at [620, 225] on button "Avaliação" at bounding box center [607, 225] width 35 height 14
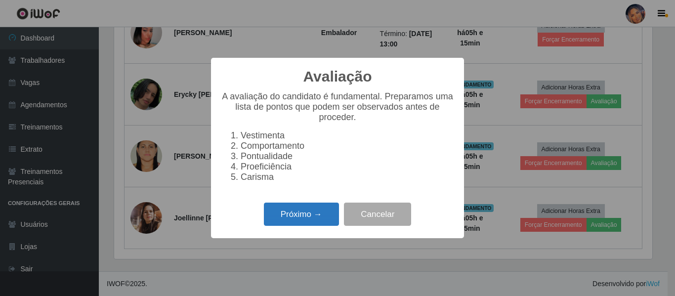
click at [311, 226] on button "Próximo →" at bounding box center [301, 214] width 75 height 23
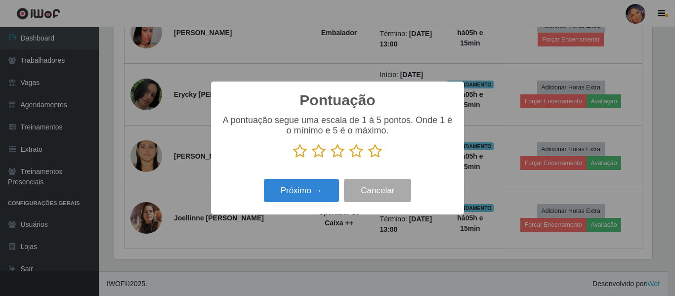
click at [372, 149] on icon at bounding box center [375, 151] width 14 height 15
click at [368, 159] on input "radio" at bounding box center [368, 159] width 0 height 0
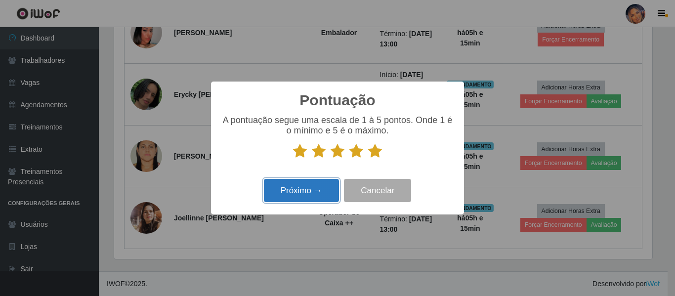
click at [313, 185] on button "Próximo →" at bounding box center [301, 190] width 75 height 23
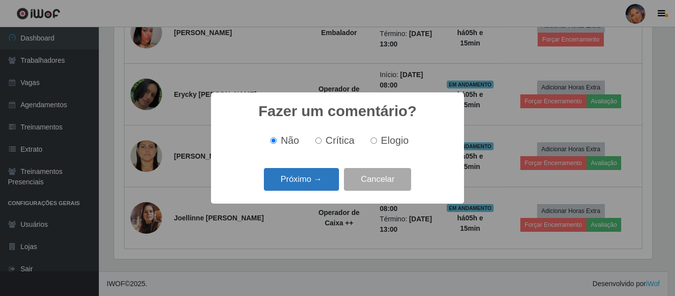
click at [316, 179] on button "Próximo →" at bounding box center [301, 179] width 75 height 23
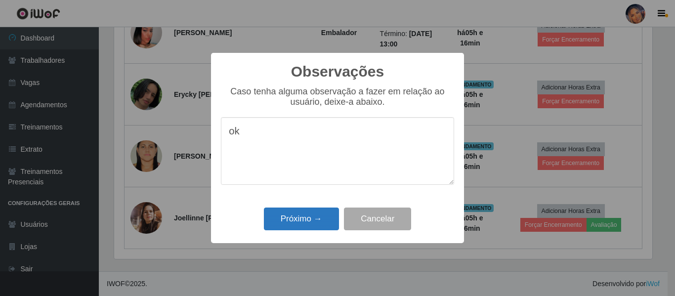
type textarea "ok"
click at [291, 220] on button "Próximo →" at bounding box center [301, 218] width 75 height 23
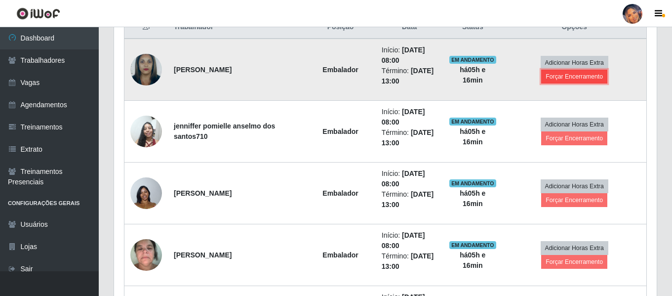
click at [583, 75] on button "Forçar Encerramento" at bounding box center [574, 77] width 66 height 14
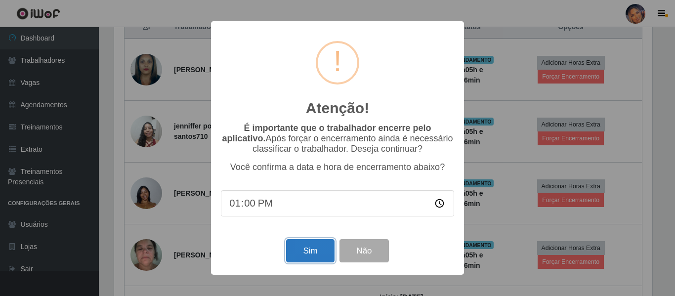
click at [310, 249] on button "Sim" at bounding box center [310, 250] width 48 height 23
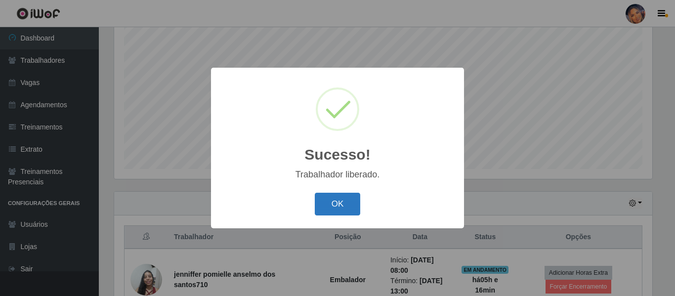
click at [343, 201] on button "OK" at bounding box center [338, 204] width 46 height 23
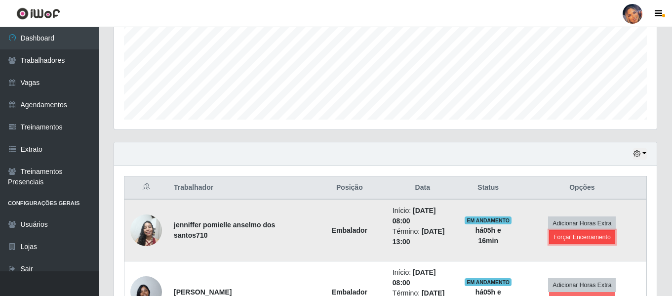
click at [599, 238] on button "Forçar Encerramento" at bounding box center [582, 237] width 66 height 14
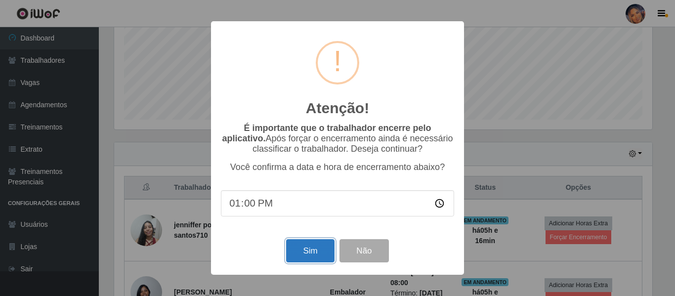
click at [319, 249] on button "Sim" at bounding box center [310, 250] width 48 height 23
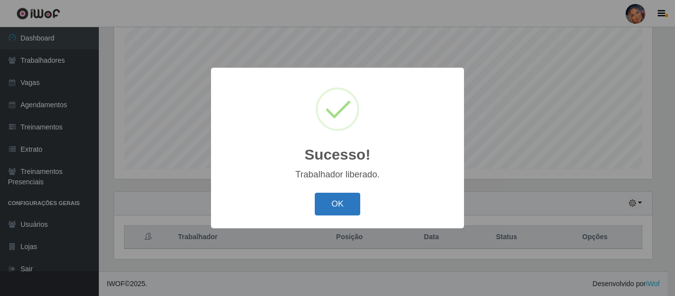
click at [339, 208] on button "OK" at bounding box center [338, 204] width 46 height 23
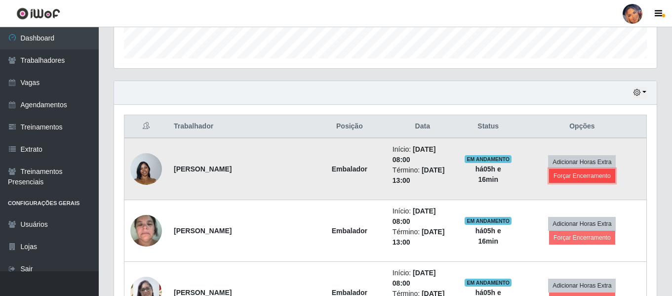
click at [591, 177] on button "Forçar Encerramento" at bounding box center [582, 176] width 66 height 14
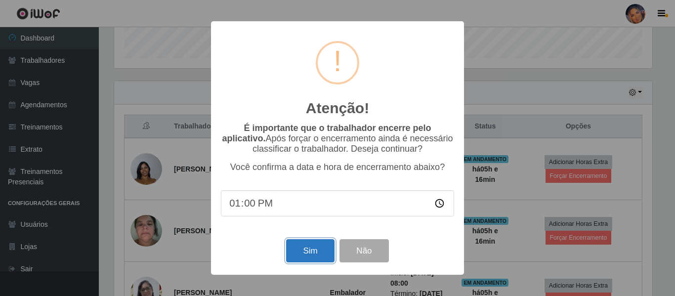
click at [312, 250] on button "Sim" at bounding box center [310, 250] width 48 height 23
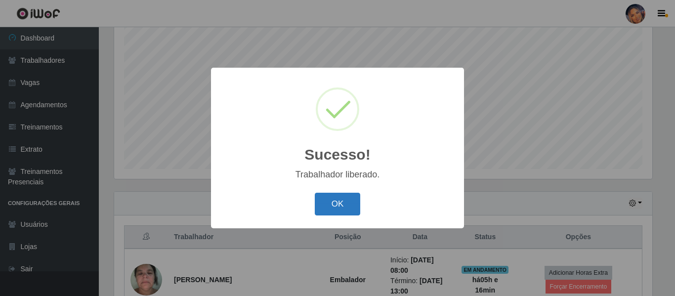
click at [346, 207] on button "OK" at bounding box center [338, 204] width 46 height 23
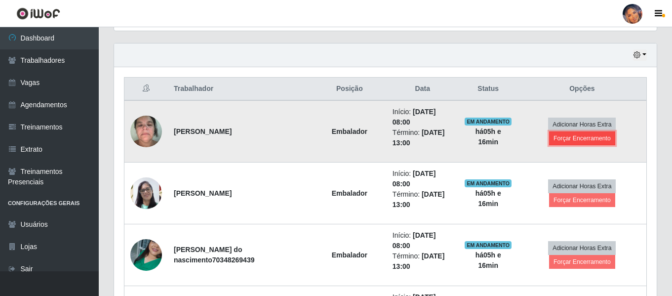
click at [582, 138] on button "Forçar Encerramento" at bounding box center [582, 138] width 66 height 14
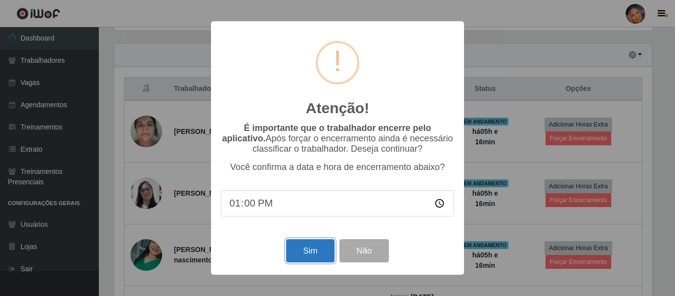
click at [324, 253] on button "Sim" at bounding box center [310, 250] width 48 height 23
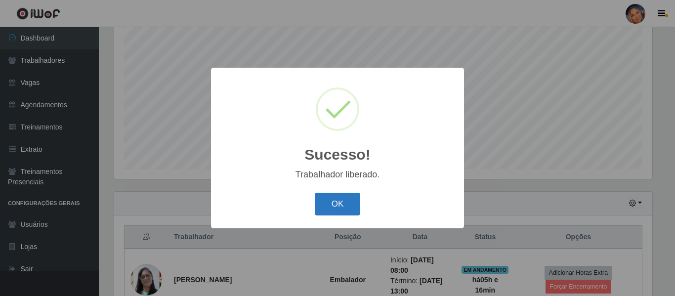
click at [336, 205] on button "OK" at bounding box center [338, 204] width 46 height 23
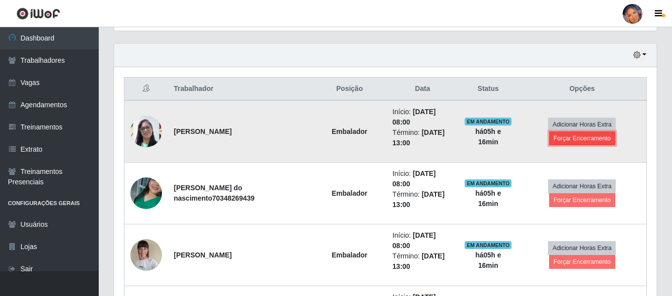
click at [583, 140] on button "Forçar Encerramento" at bounding box center [582, 138] width 66 height 14
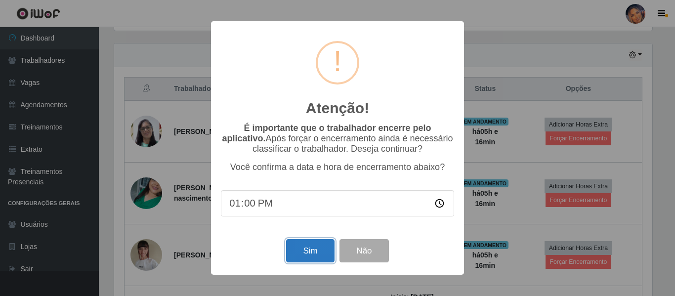
click at [313, 252] on button "Sim" at bounding box center [310, 250] width 48 height 23
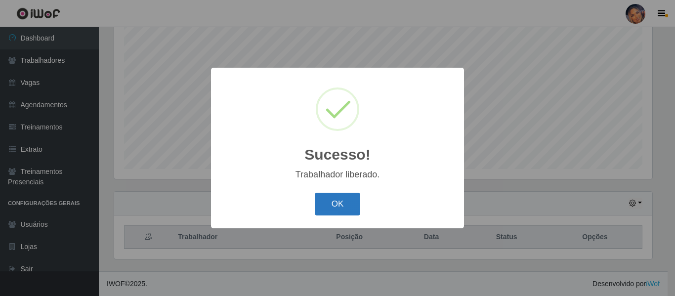
click at [343, 211] on button "OK" at bounding box center [338, 204] width 46 height 23
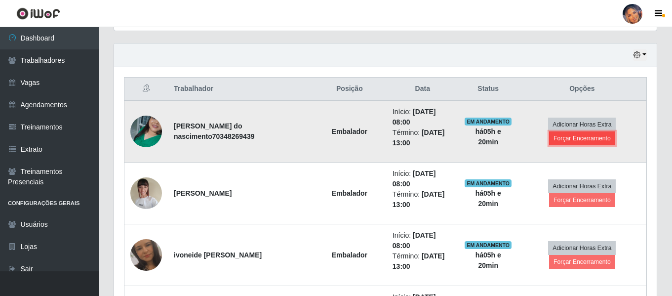
click at [596, 136] on button "Forçar Encerramento" at bounding box center [582, 138] width 66 height 14
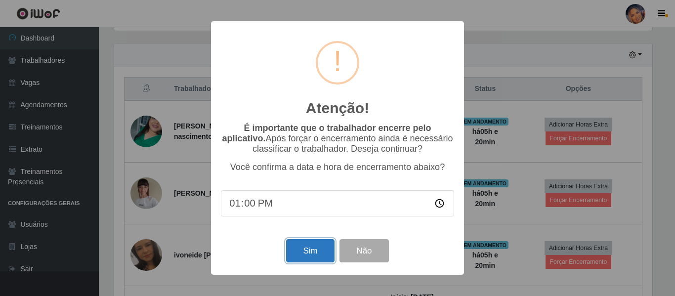
click at [293, 254] on button "Sim" at bounding box center [310, 250] width 48 height 23
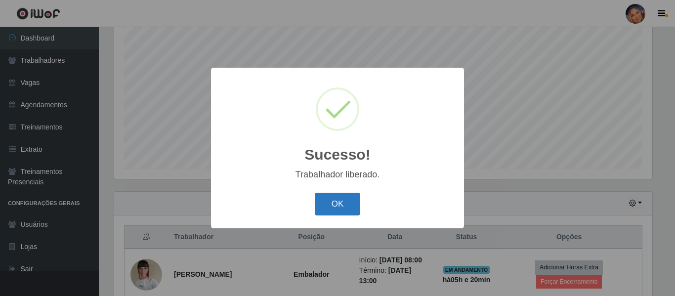
click at [343, 200] on button "OK" at bounding box center [338, 204] width 46 height 23
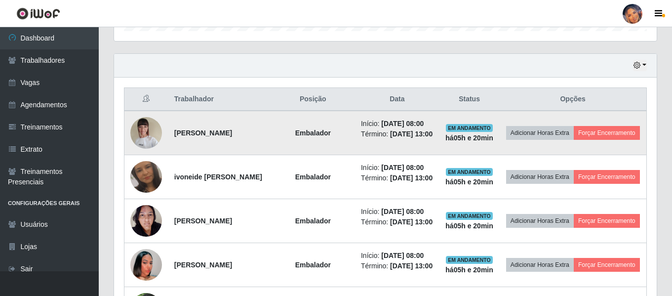
scroll to position [332, 0]
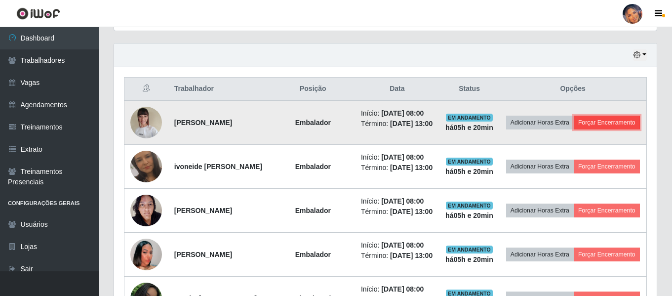
click at [603, 129] on button "Forçar Encerramento" at bounding box center [607, 123] width 66 height 14
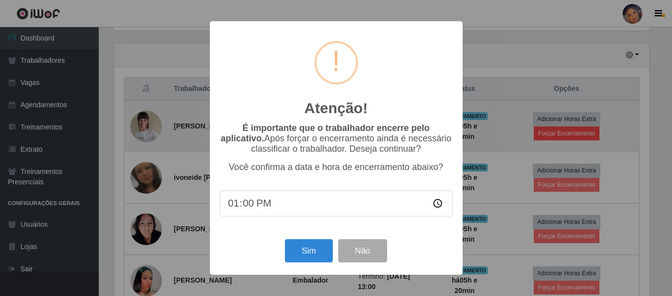
scroll to position [205, 538]
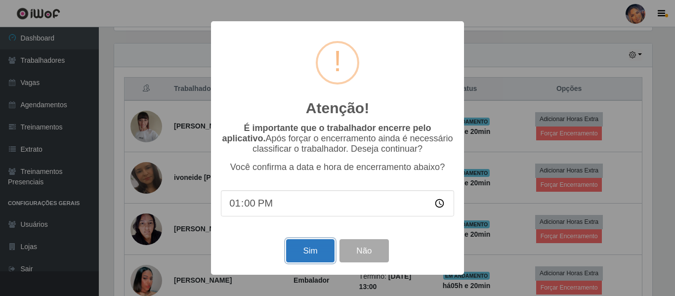
click at [325, 251] on button "Sim" at bounding box center [310, 250] width 48 height 23
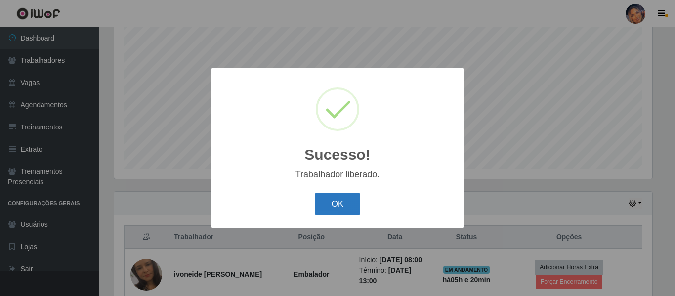
click at [335, 207] on button "OK" at bounding box center [338, 204] width 46 height 23
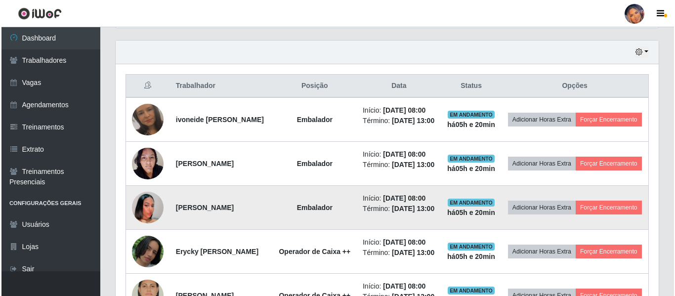
scroll to position [332, 0]
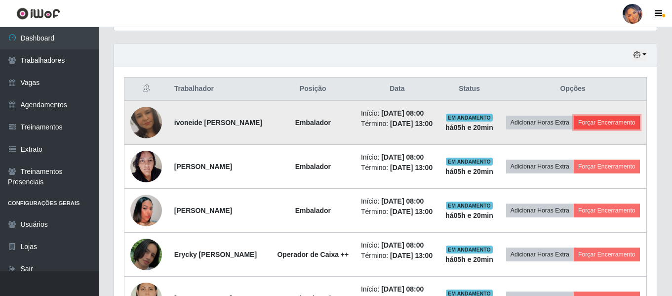
click at [584, 129] on button "Forçar Encerramento" at bounding box center [607, 123] width 66 height 14
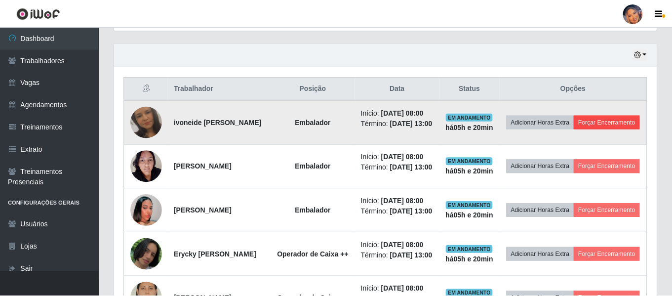
scroll to position [205, 538]
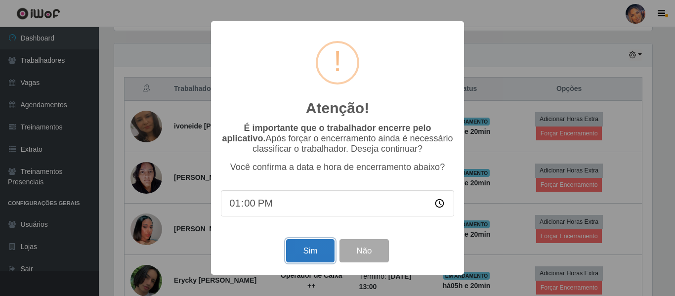
click at [302, 260] on button "Sim" at bounding box center [310, 250] width 48 height 23
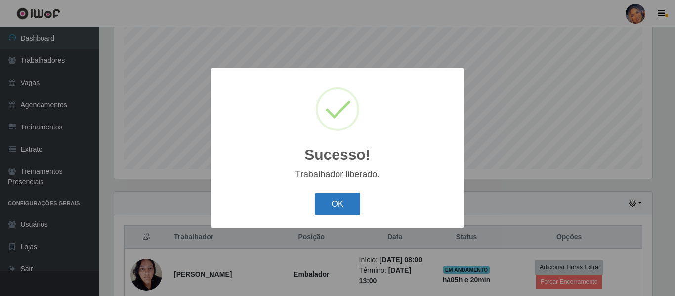
click at [343, 211] on button "OK" at bounding box center [338, 204] width 46 height 23
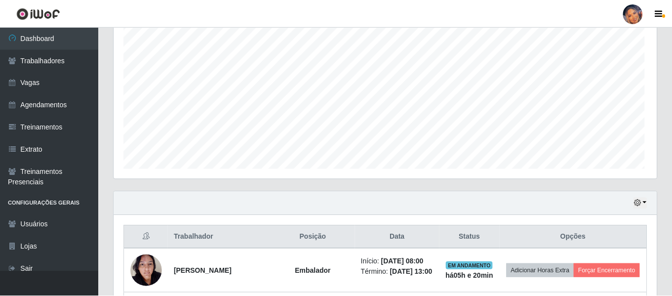
scroll to position [493803, 493465]
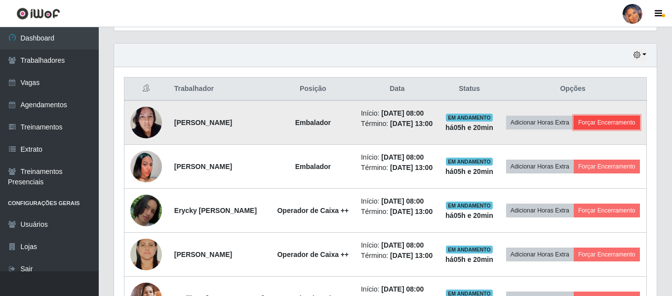
click at [574, 129] on button "Forçar Encerramento" at bounding box center [607, 123] width 66 height 14
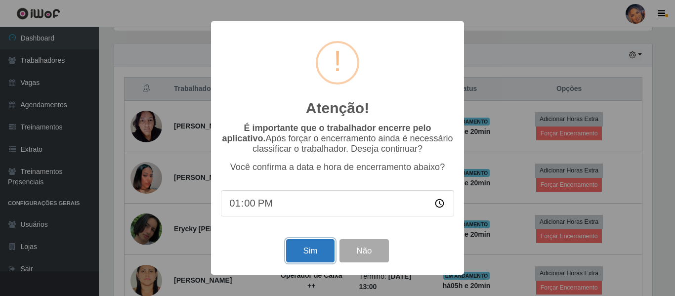
click at [307, 255] on button "Sim" at bounding box center [310, 250] width 48 height 23
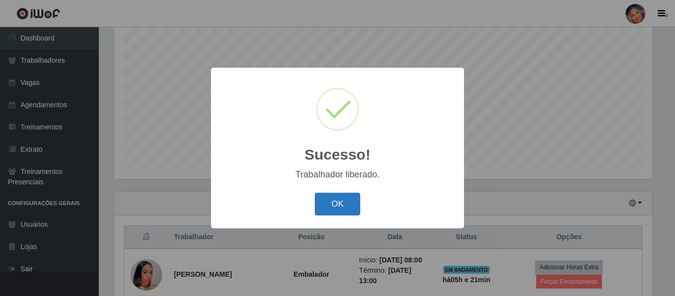
click at [336, 207] on button "OK" at bounding box center [338, 204] width 46 height 23
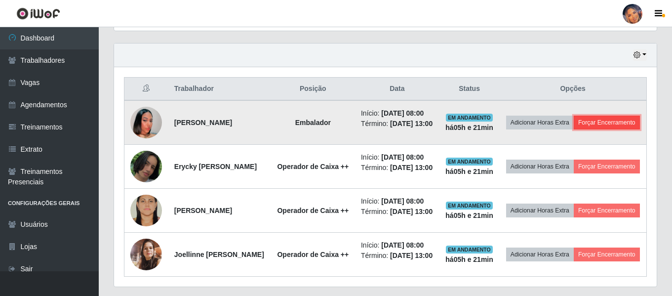
click at [584, 129] on button "Forçar Encerramento" at bounding box center [607, 123] width 66 height 14
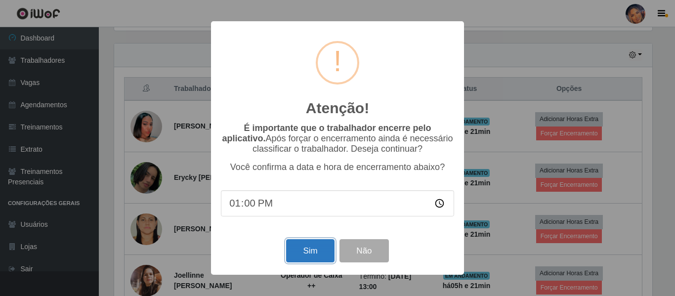
click at [302, 253] on button "Sim" at bounding box center [310, 250] width 48 height 23
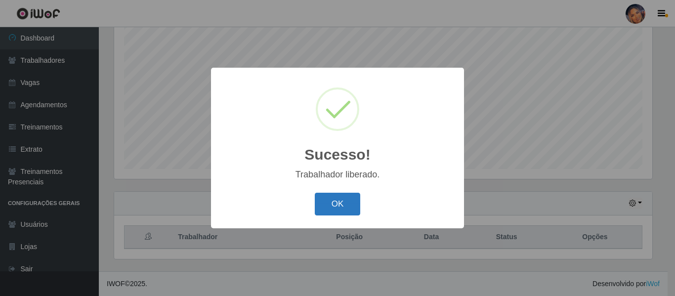
click at [353, 200] on button "OK" at bounding box center [338, 204] width 46 height 23
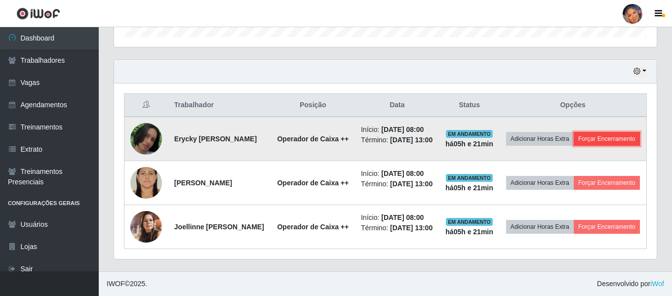
click at [574, 140] on button "Forçar Encerramento" at bounding box center [607, 139] width 66 height 14
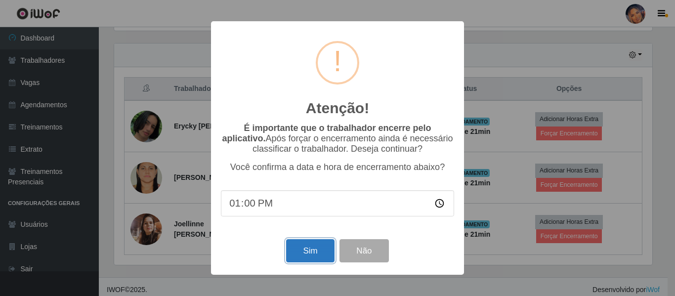
click at [302, 247] on button "Sim" at bounding box center [310, 250] width 48 height 23
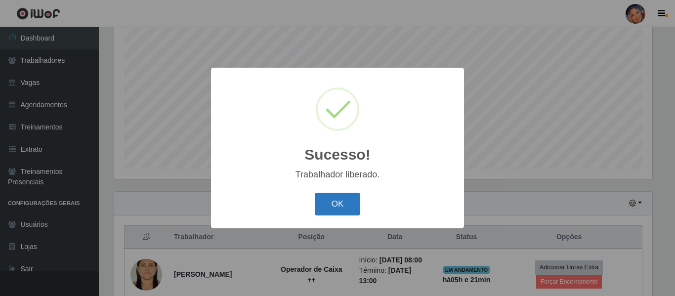
click at [344, 204] on button "OK" at bounding box center [338, 204] width 46 height 23
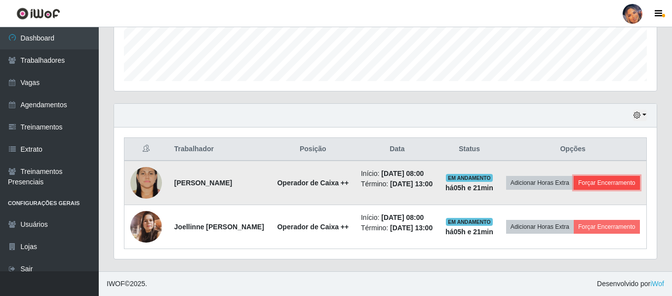
click at [574, 176] on button "Forçar Encerramento" at bounding box center [607, 183] width 66 height 14
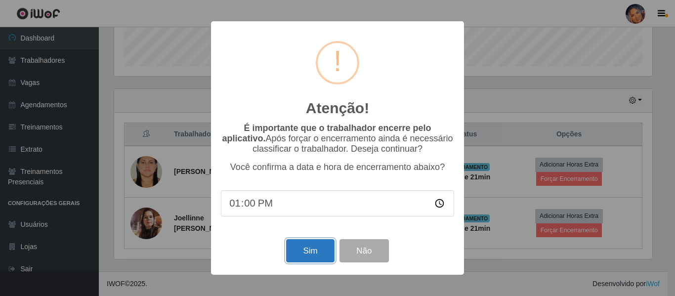
click at [308, 252] on button "Sim" at bounding box center [310, 250] width 48 height 23
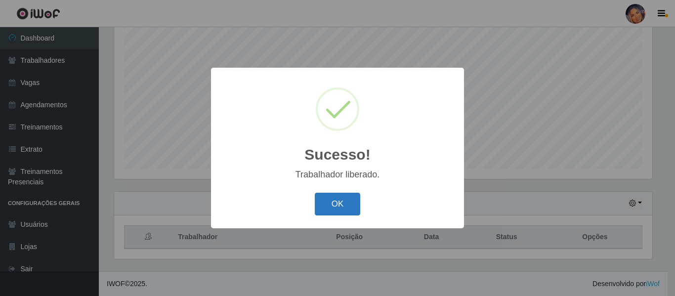
click at [350, 203] on button "OK" at bounding box center [338, 204] width 46 height 23
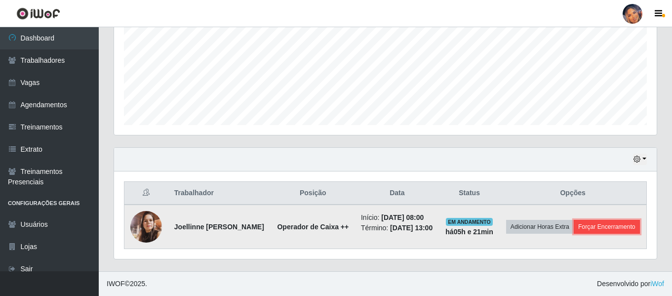
click at [592, 228] on button "Forçar Encerramento" at bounding box center [607, 227] width 66 height 14
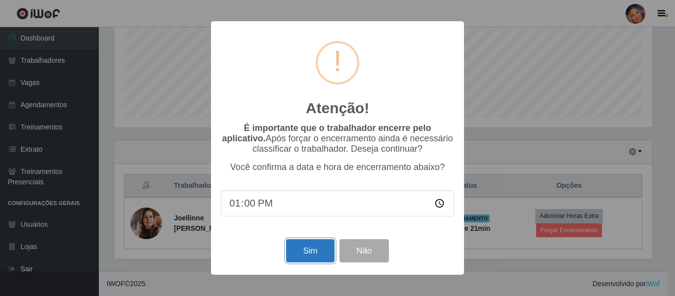
click at [298, 249] on button "Sim" at bounding box center [310, 250] width 48 height 23
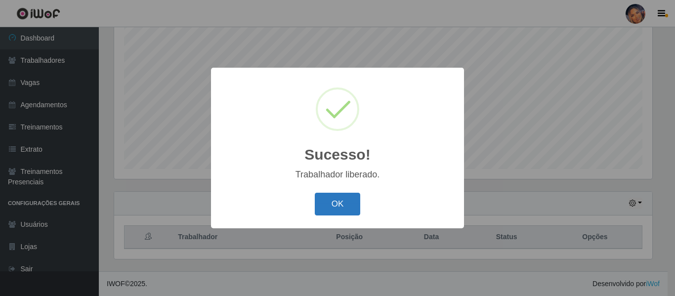
click at [343, 194] on button "OK" at bounding box center [338, 204] width 46 height 23
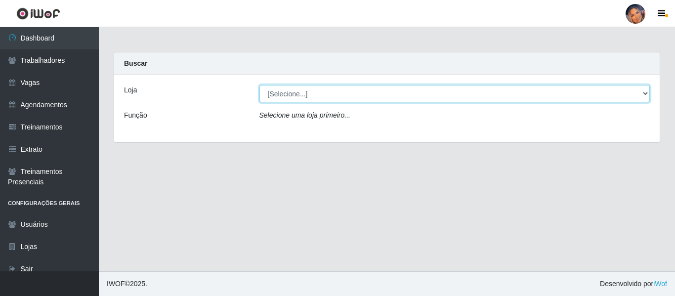
click at [501, 93] on select "[Selecione...] Supermercado Preço Bom" at bounding box center [454, 93] width 391 height 17
select select "169"
click at [259, 85] on select "[Selecione...] Supermercado Preço Bom" at bounding box center [454, 93] width 391 height 17
